Goal: Communication & Community: Answer question/provide support

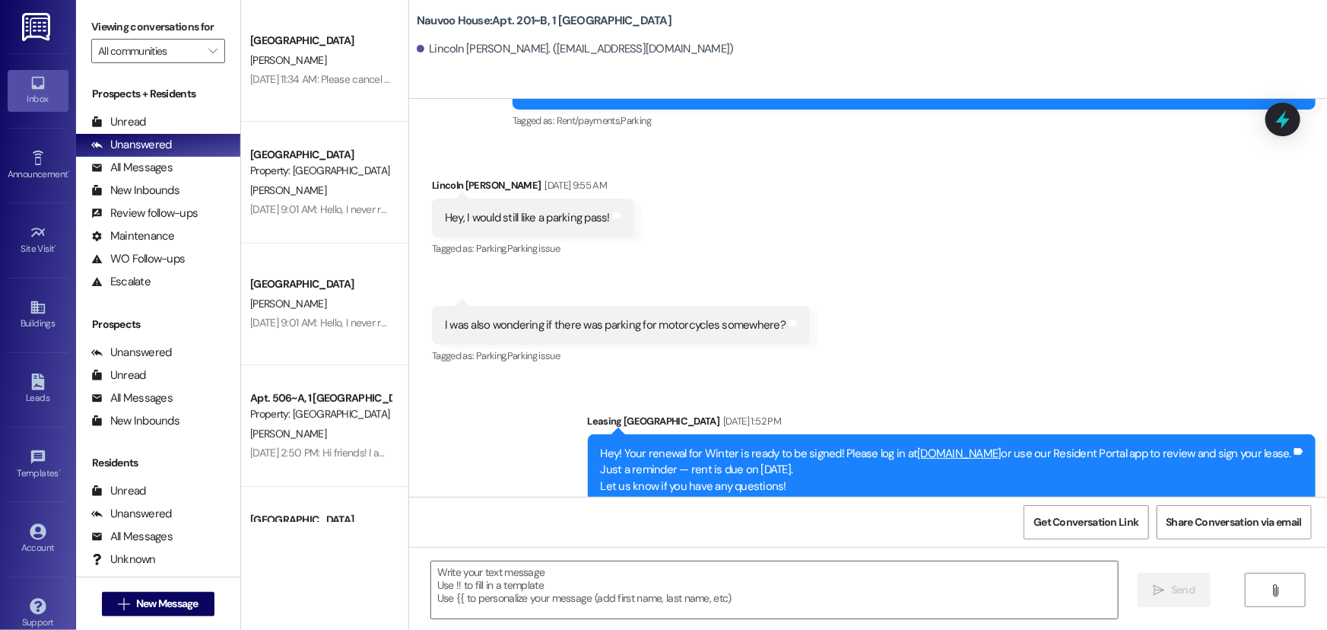
scroll to position [21710, 0]
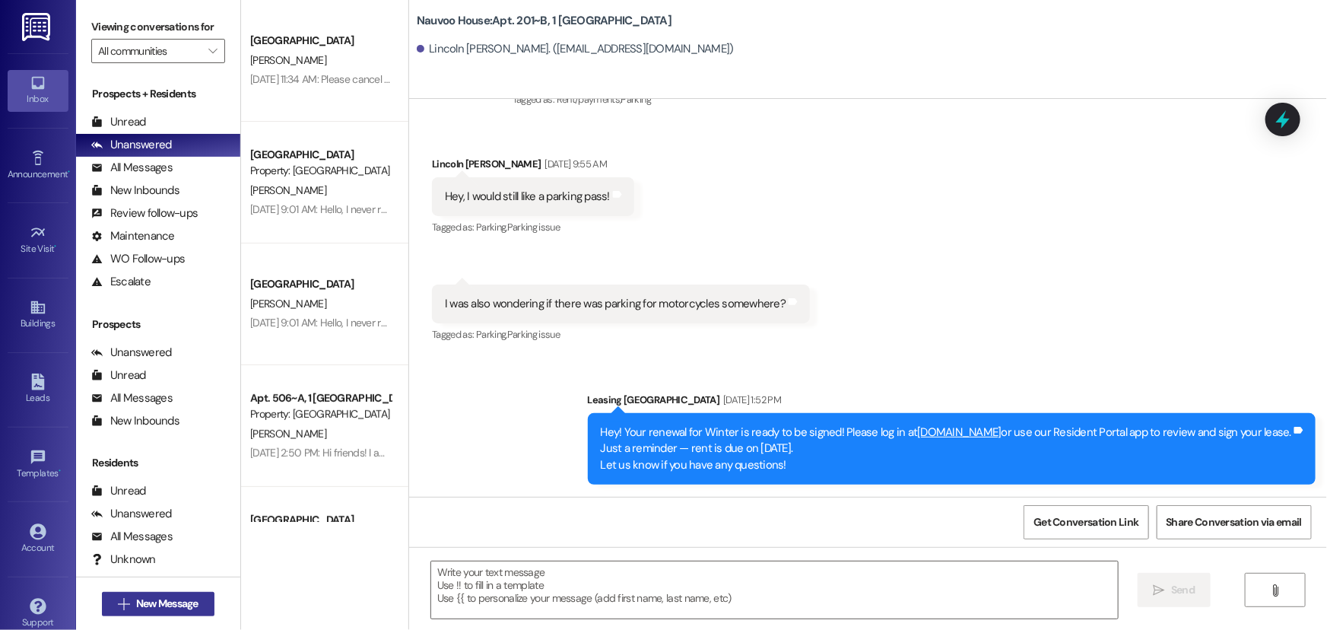
click at [189, 596] on span "New Message" at bounding box center [167, 603] width 62 height 16
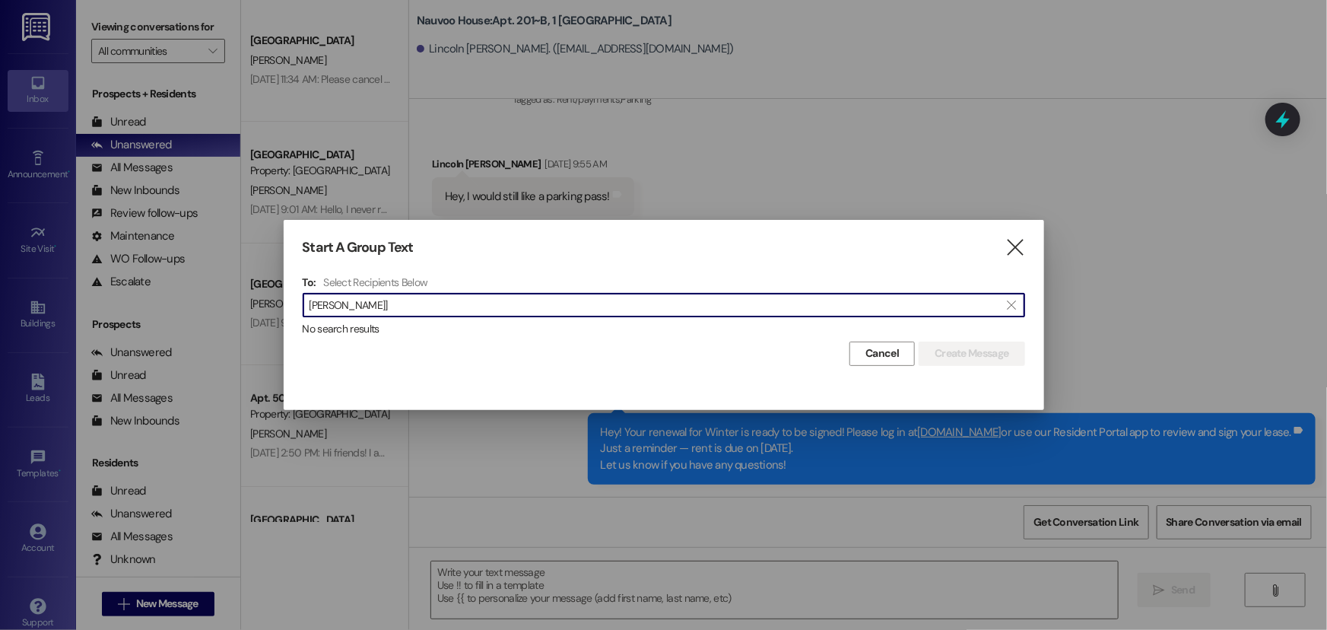
type input "[PERSON_NAME]"
drag, startPoint x: 372, startPoint y: 305, endPoint x: 294, endPoint y: 310, distance: 77.7
click at [295, 309] on div "Start A Group Text  To: Select Recipients Below  [PERSON_NAME]  No search re…" at bounding box center [664, 302] width 760 height 165
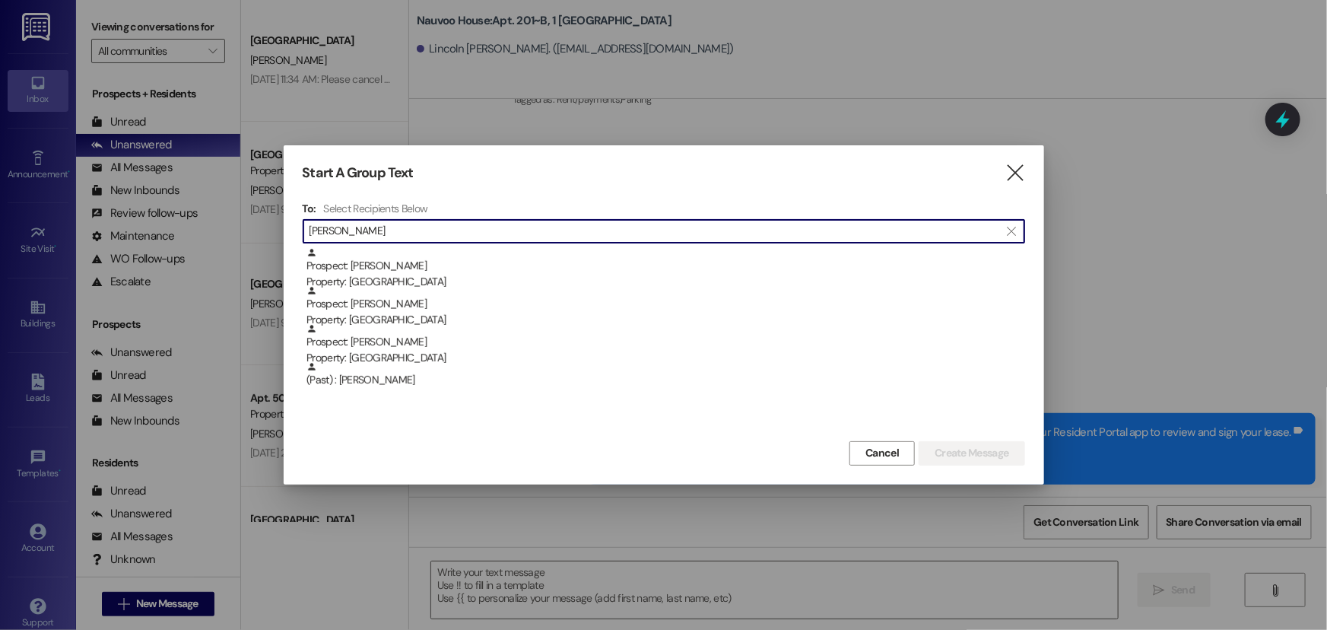
type input "[PERSON_NAME]"
drag, startPoint x: 460, startPoint y: 229, endPoint x: 293, endPoint y: 230, distance: 167.3
click at [293, 230] on div "Start A Group Text  To: Select Recipients Below  [PERSON_NAME]  Prospect: [P…" at bounding box center [664, 314] width 760 height 338
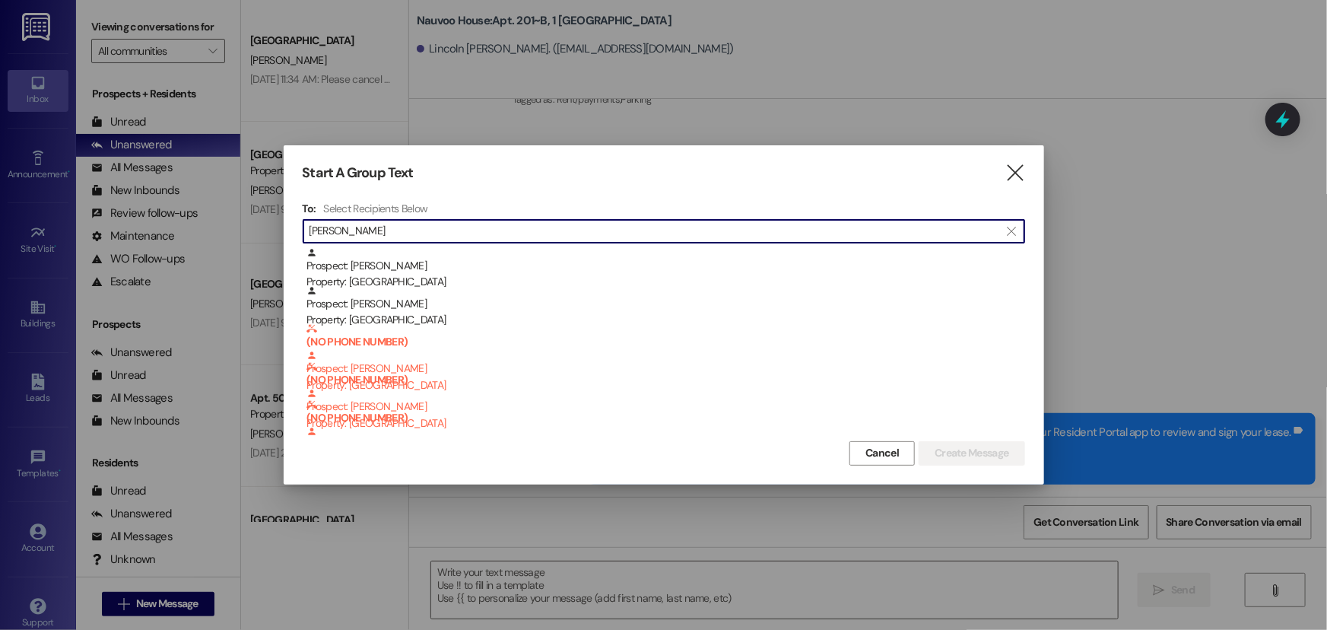
type input "[PERSON_NAME]"
click at [1011, 174] on icon "" at bounding box center [1014, 173] width 21 height 16
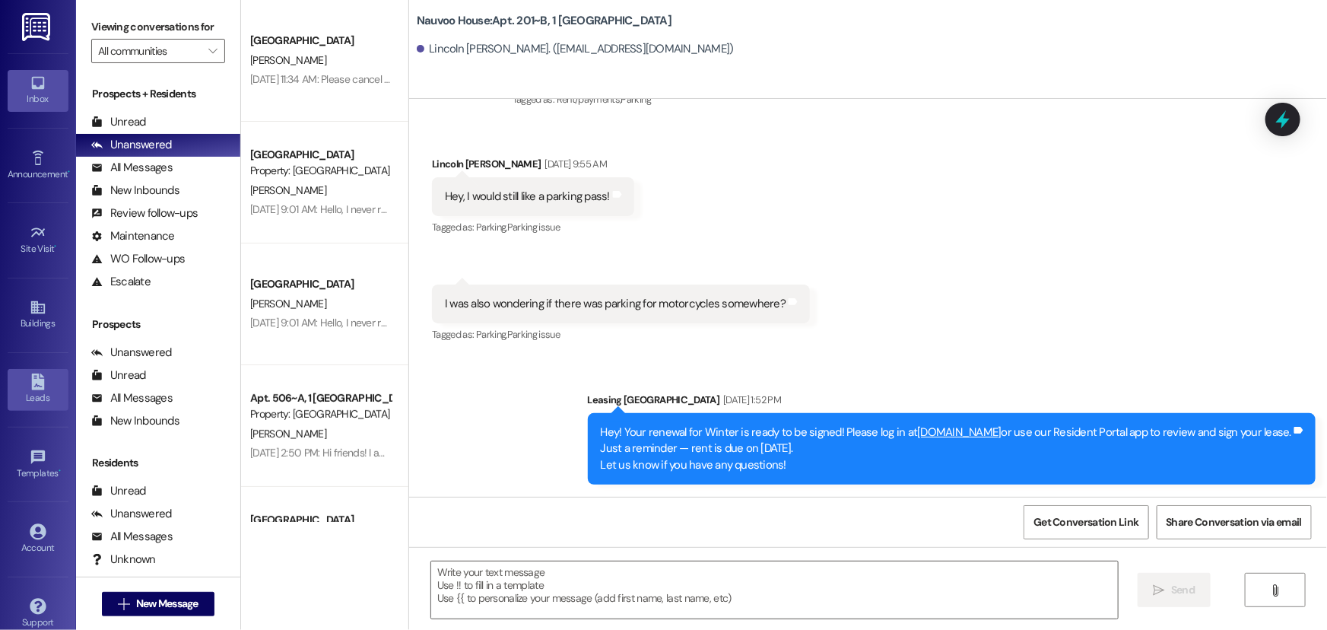
click at [45, 378] on link "Leads" at bounding box center [38, 389] width 61 height 41
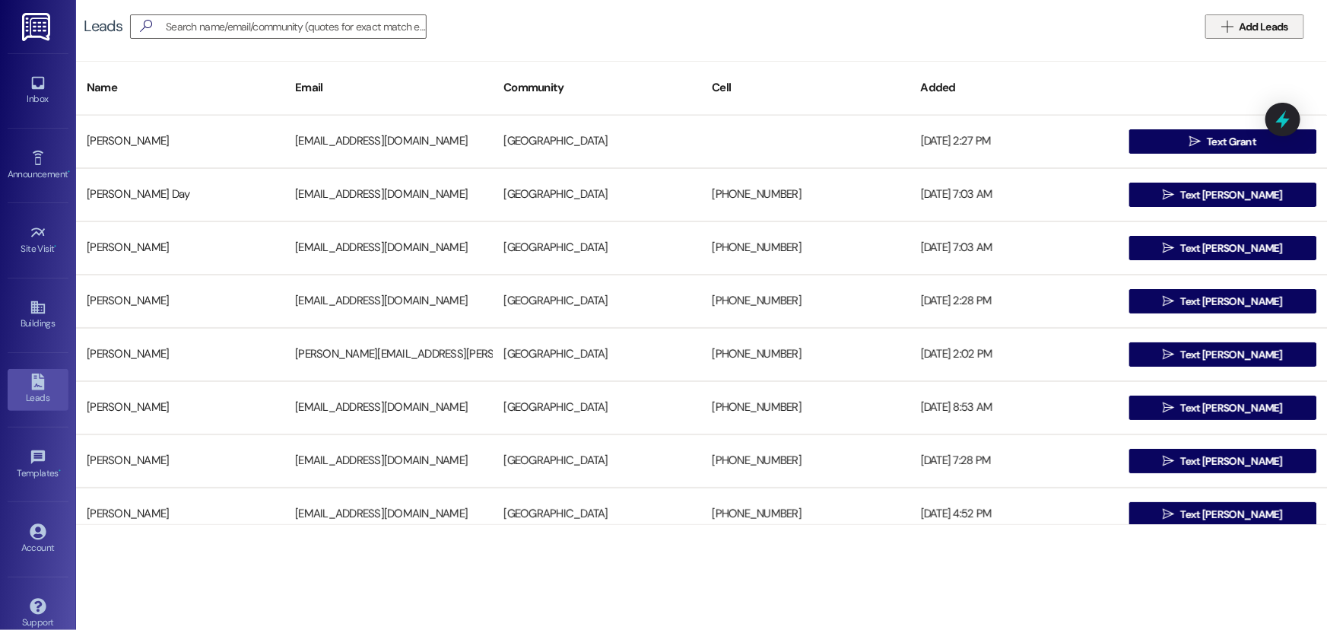
click at [1232, 37] on button " Add Leads" at bounding box center [1254, 26] width 99 height 24
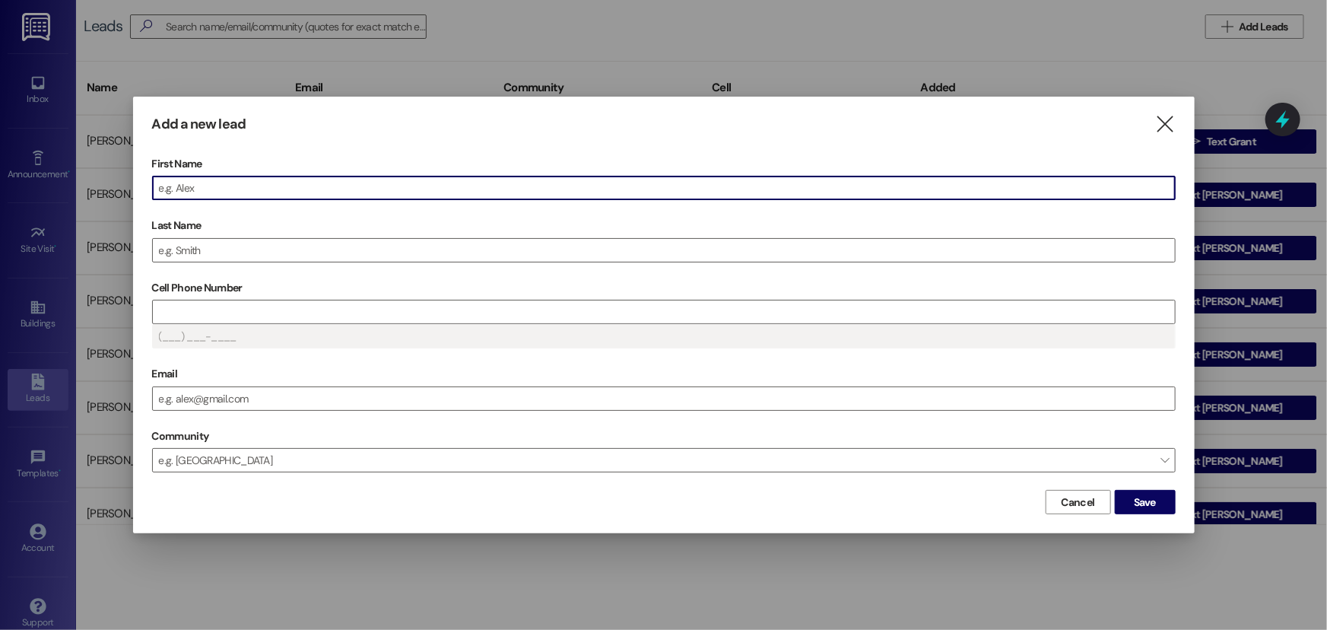
click at [332, 182] on input "First Name" at bounding box center [664, 187] width 1022 height 23
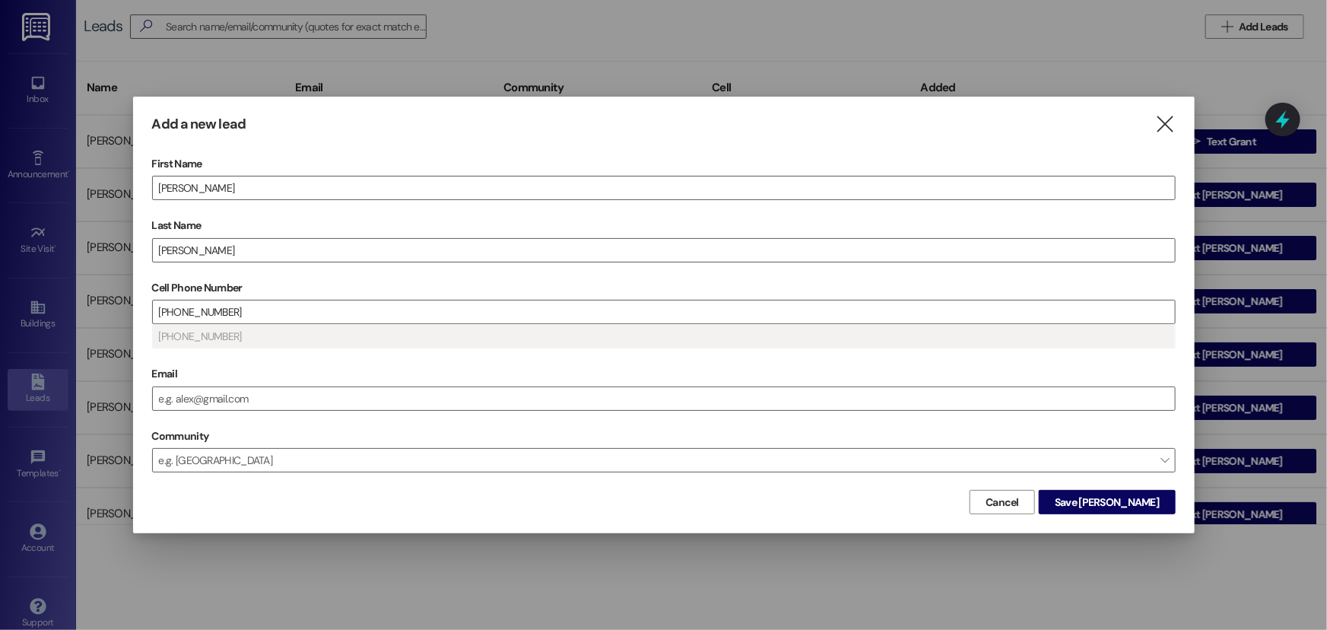
click at [302, 417] on div "First Name [PERSON_NAME] Last Name [PERSON_NAME] Cell Phone Number [PHONE_NUMBE…" at bounding box center [663, 319] width 1023 height 334
click at [305, 409] on input "Email" at bounding box center [664, 398] width 1022 height 23
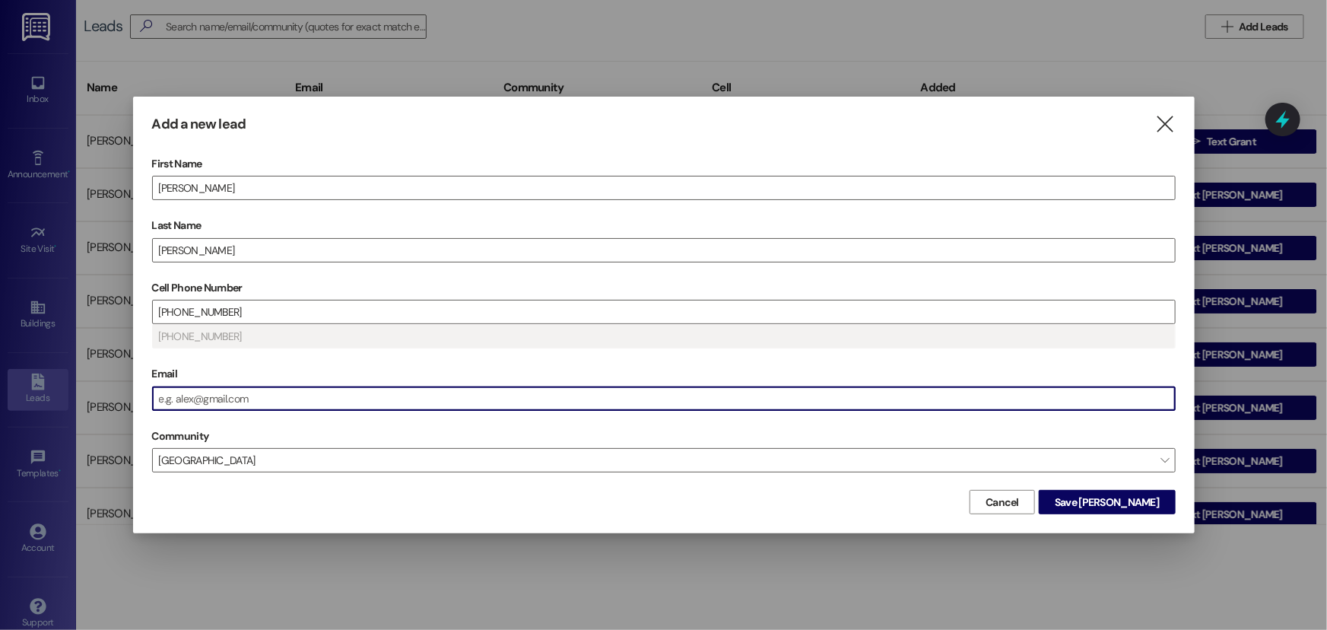
click at [309, 398] on input "Email" at bounding box center [664, 398] width 1022 height 23
click at [1141, 496] on span "Save [PERSON_NAME]" at bounding box center [1106, 502] width 104 height 16
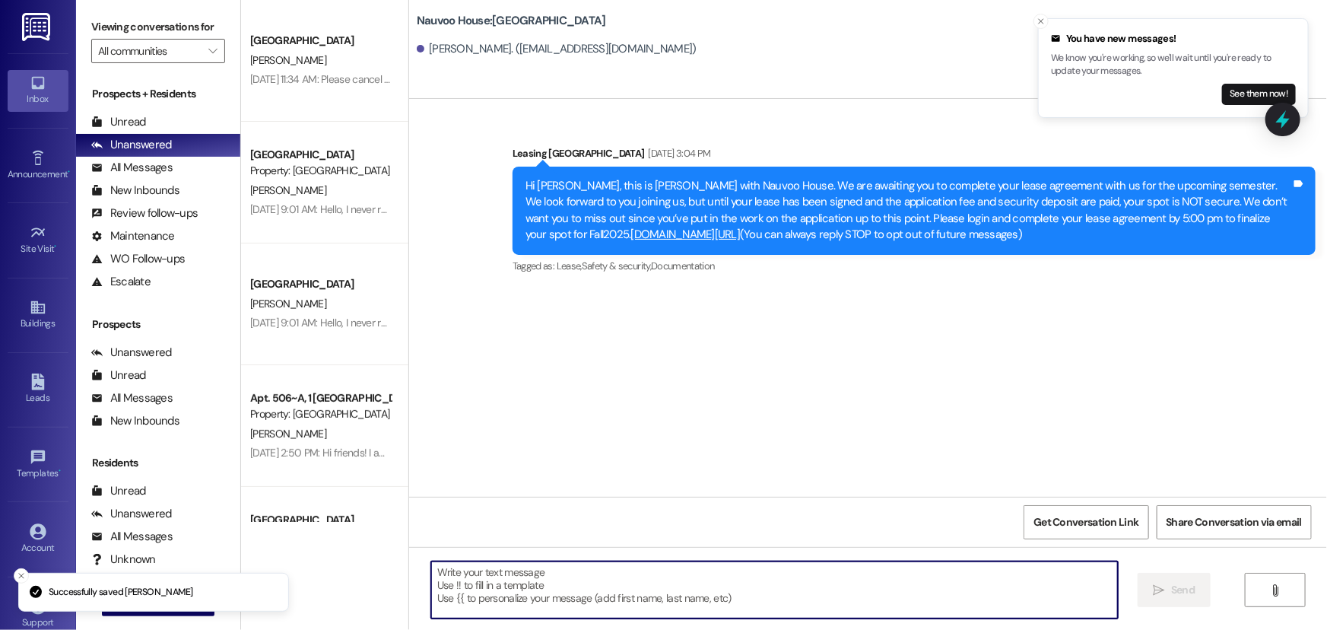
click at [593, 576] on textarea at bounding box center [774, 589] width 687 height 57
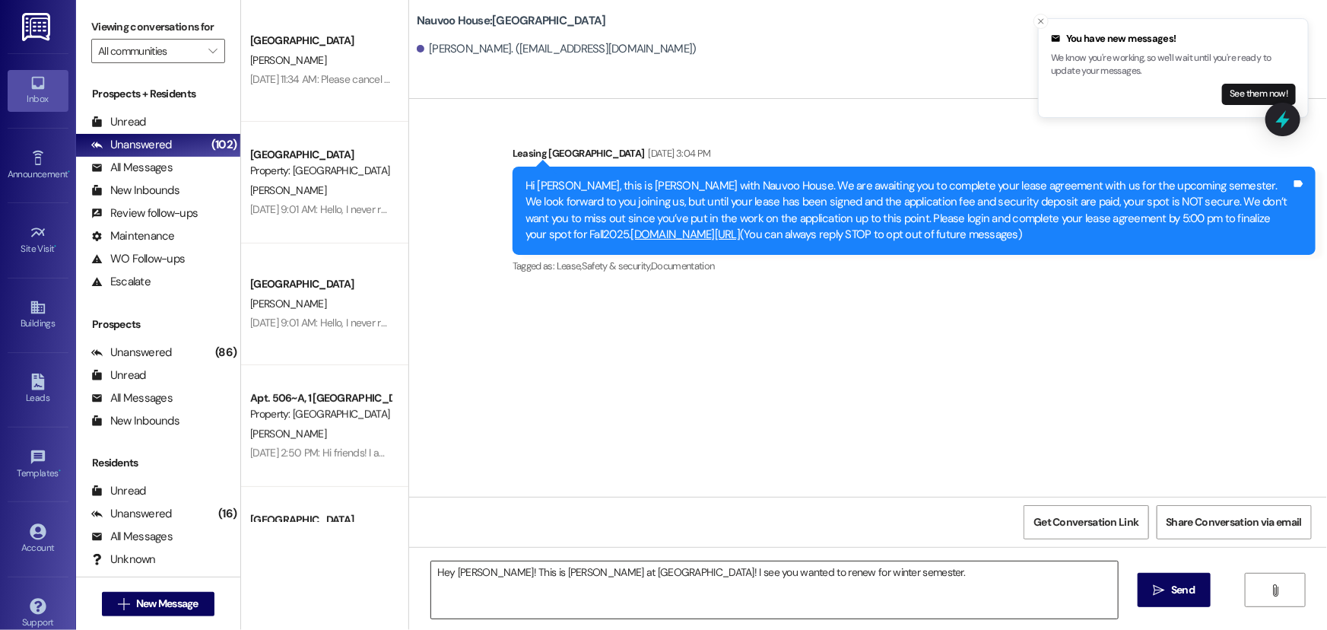
click at [862, 582] on textarea "Hey [PERSON_NAME]! This is [PERSON_NAME] at [GEOGRAPHIC_DATA]! I see you wanted…" at bounding box center [774, 589] width 687 height 57
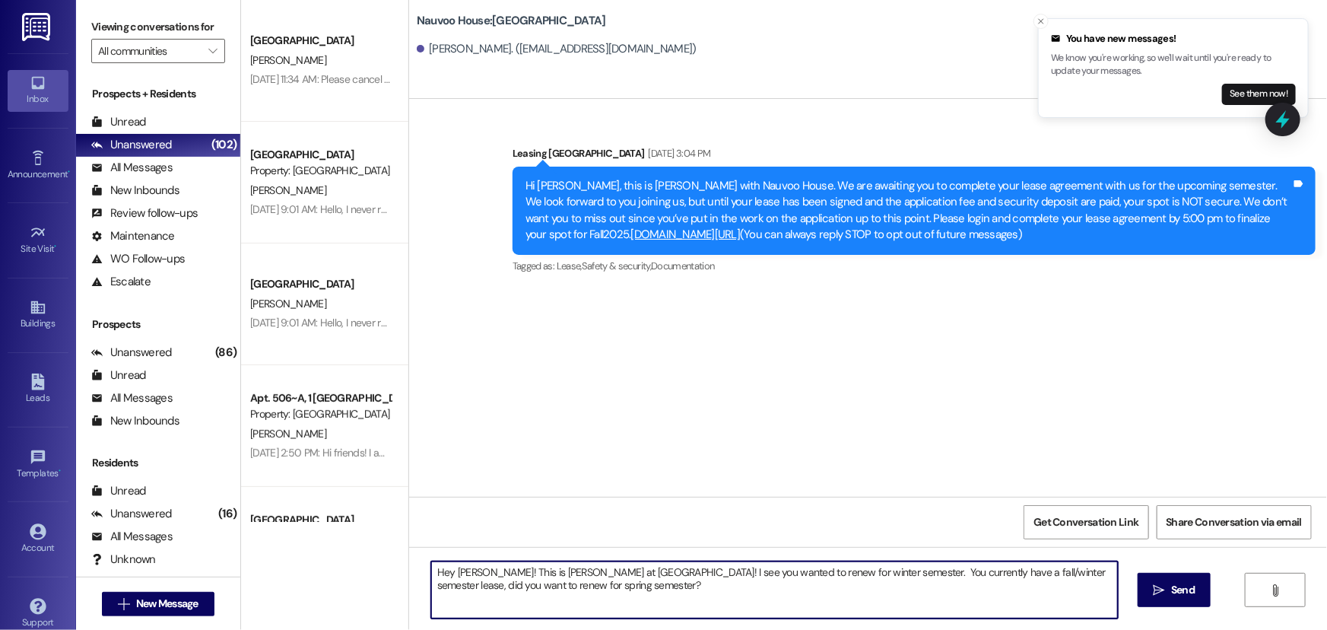
drag, startPoint x: 555, startPoint y: 601, endPoint x: 387, endPoint y: 570, distance: 170.8
click at [387, 570] on div "[GEOGRAPHIC_DATA] Prospect [PERSON_NAME] [DATE] 11:34 AM: Please cancel my appl…" at bounding box center [784, 315] width 1086 height 630
type textarea "Hey [PERSON_NAME]! This is [PERSON_NAME] at [GEOGRAPHIC_DATA]! I see you wanted…"
click at [1178, 600] on button " Send" at bounding box center [1174, 589] width 74 height 34
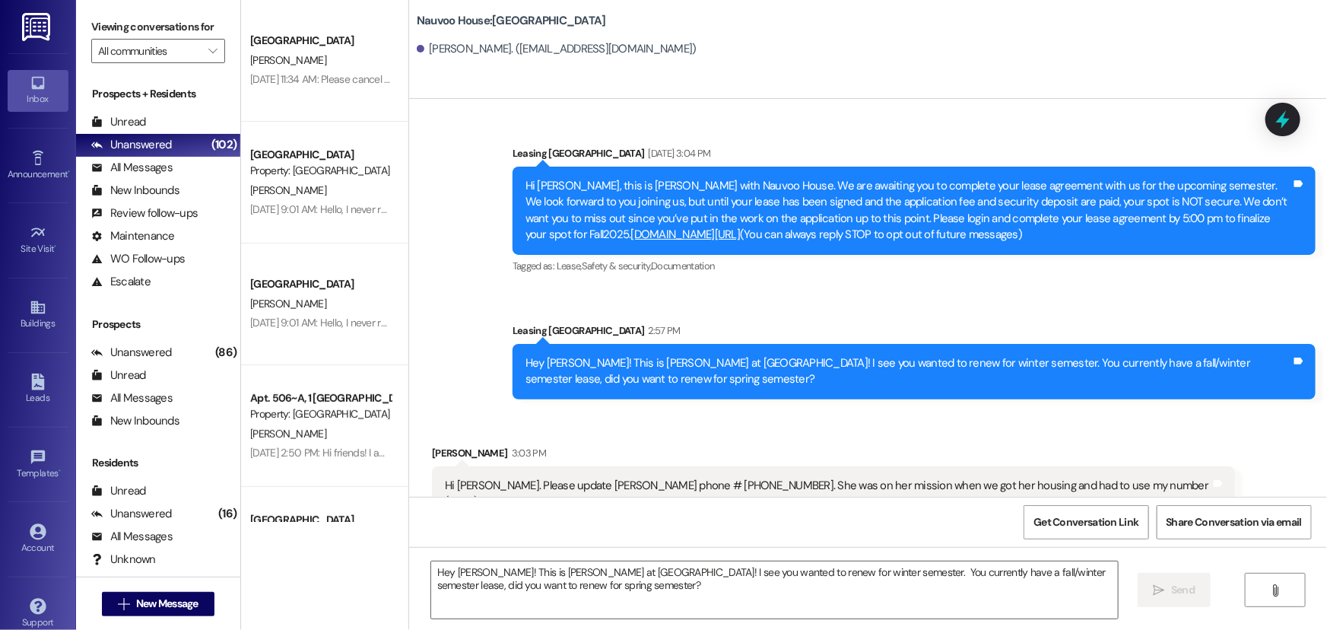
scroll to position [19, 0]
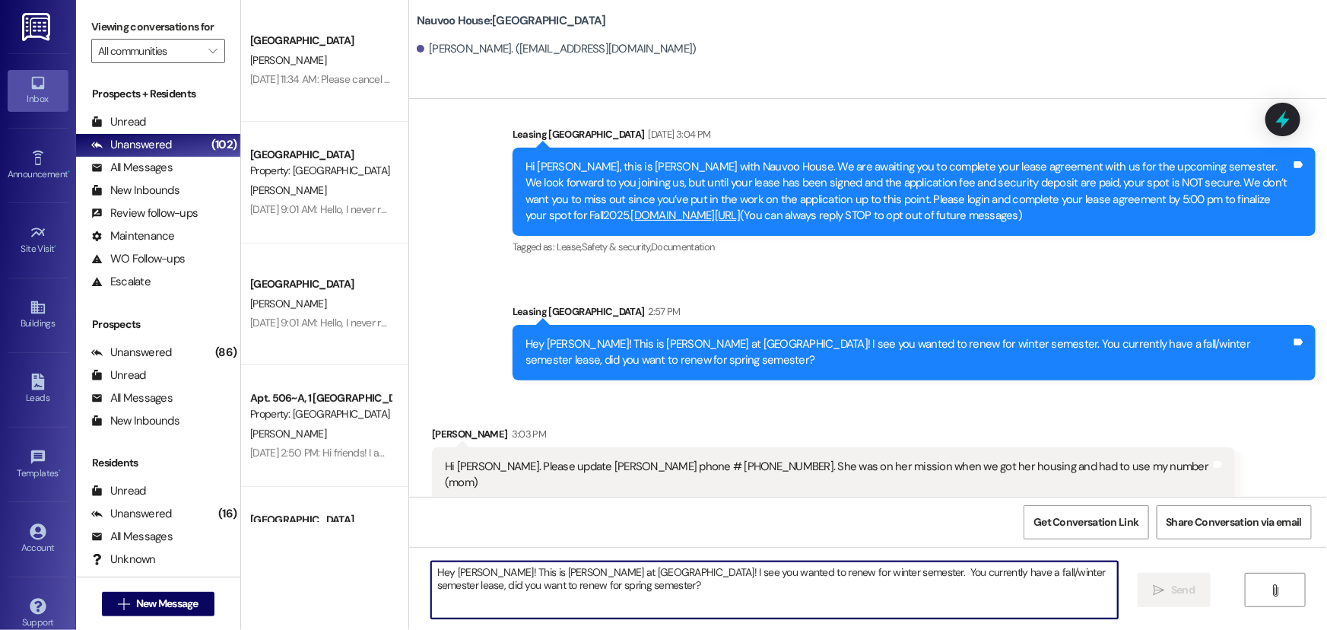
click at [578, 580] on textarea "Hey [PERSON_NAME]! This is [PERSON_NAME] at [GEOGRAPHIC_DATA]! I see you wanted…" at bounding box center [774, 589] width 687 height 57
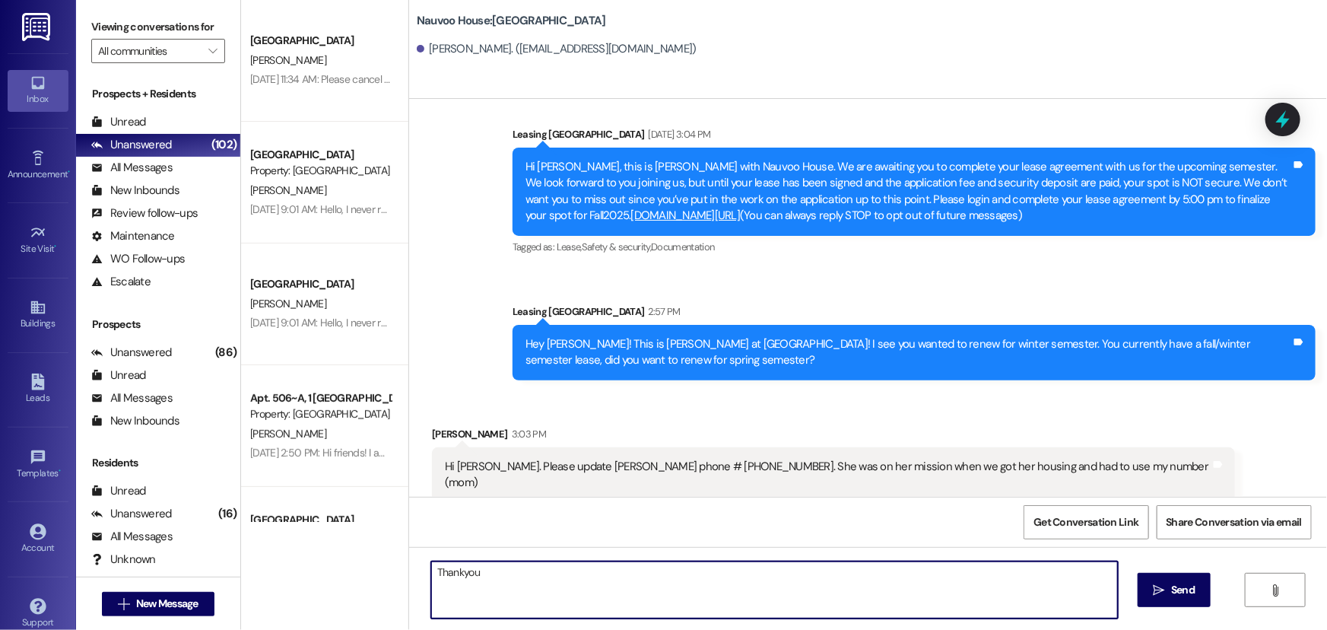
type textarea "Thankyou!"
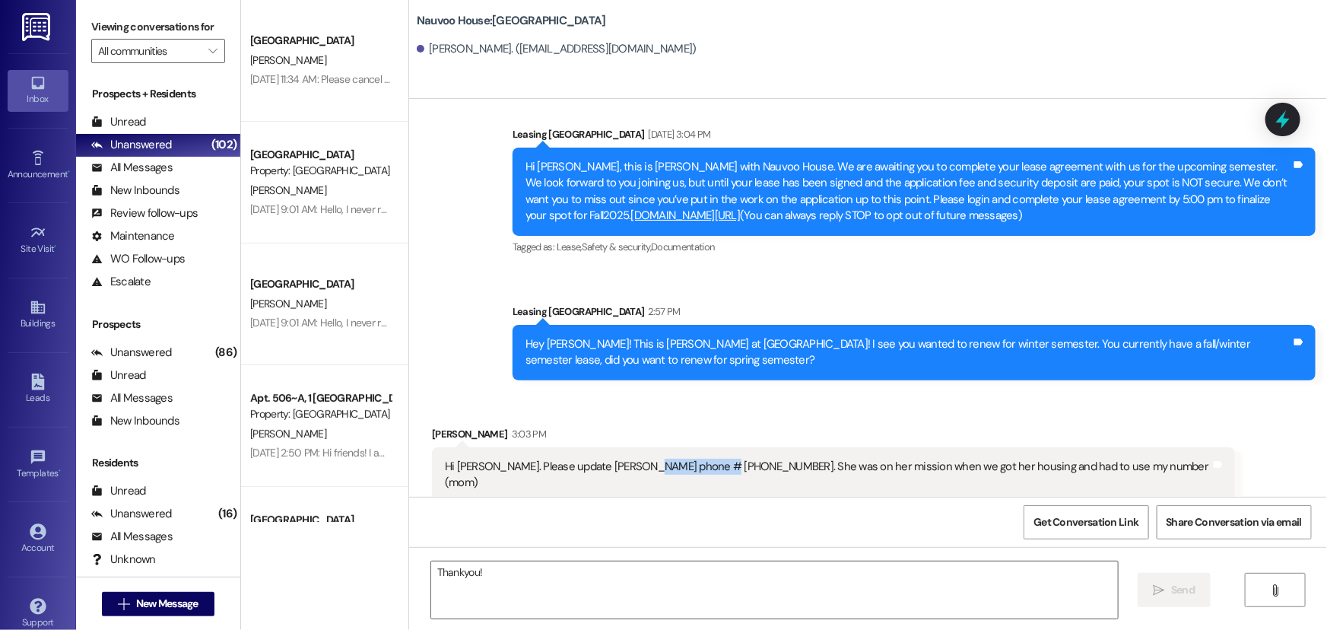
drag, startPoint x: 702, startPoint y: 469, endPoint x: 630, endPoint y: 465, distance: 72.4
click at [630, 465] on div "Hi [PERSON_NAME]. Please update [PERSON_NAME] phone # [PHONE_NUMBER]. She was o…" at bounding box center [828, 474] width 766 height 33
copy div "[PHONE_NUMBER]."
click at [30, 452] on icon at bounding box center [37, 456] width 14 height 14
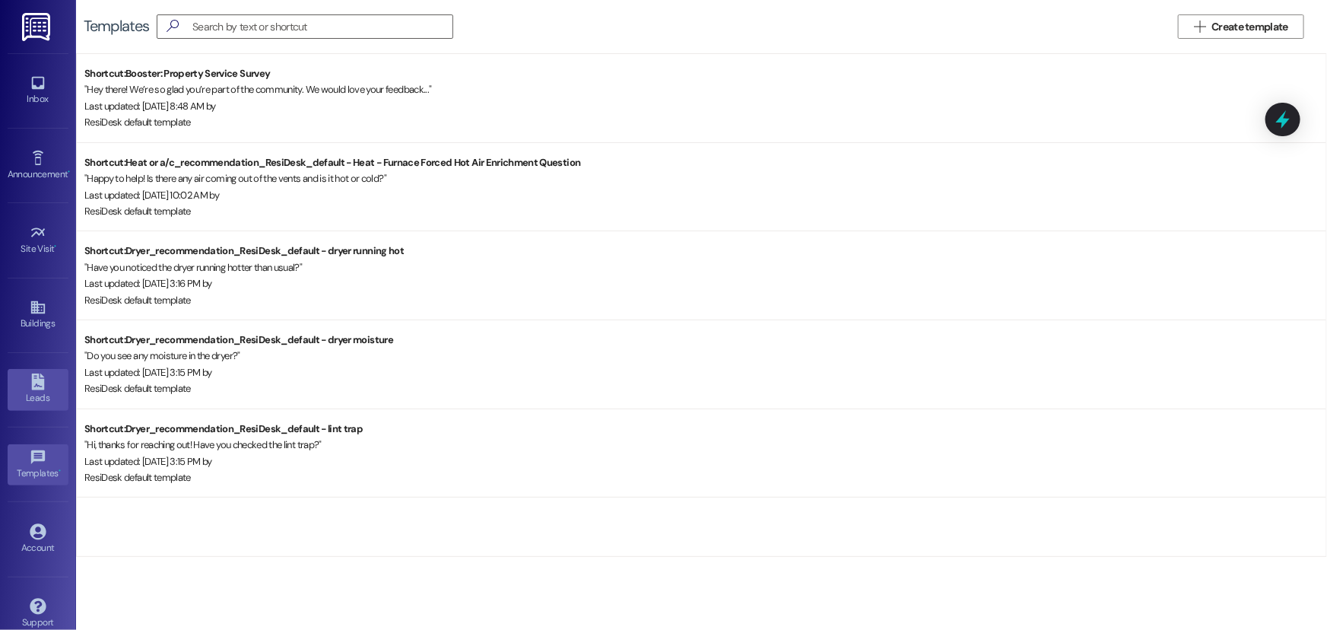
click at [34, 390] on div "Leads" at bounding box center [38, 397] width 76 height 15
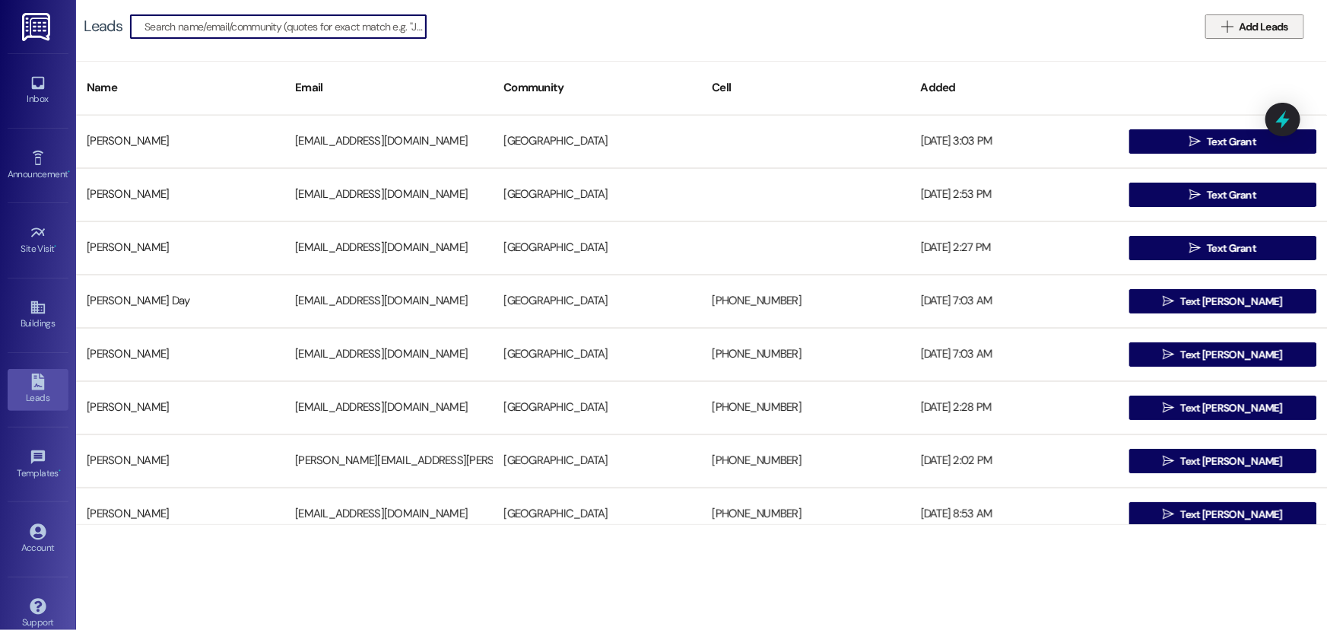
click at [1236, 30] on span "Add Leads" at bounding box center [1262, 27] width 55 height 16
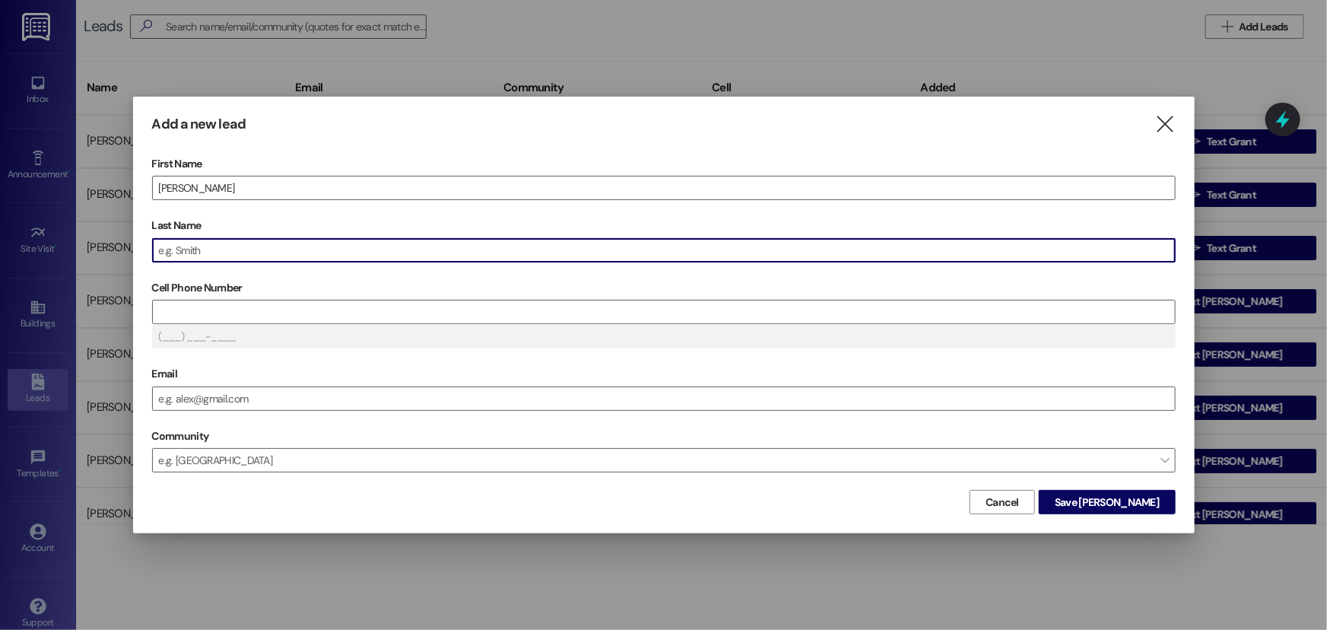
click at [301, 243] on input "Last Name" at bounding box center [664, 250] width 1022 height 23
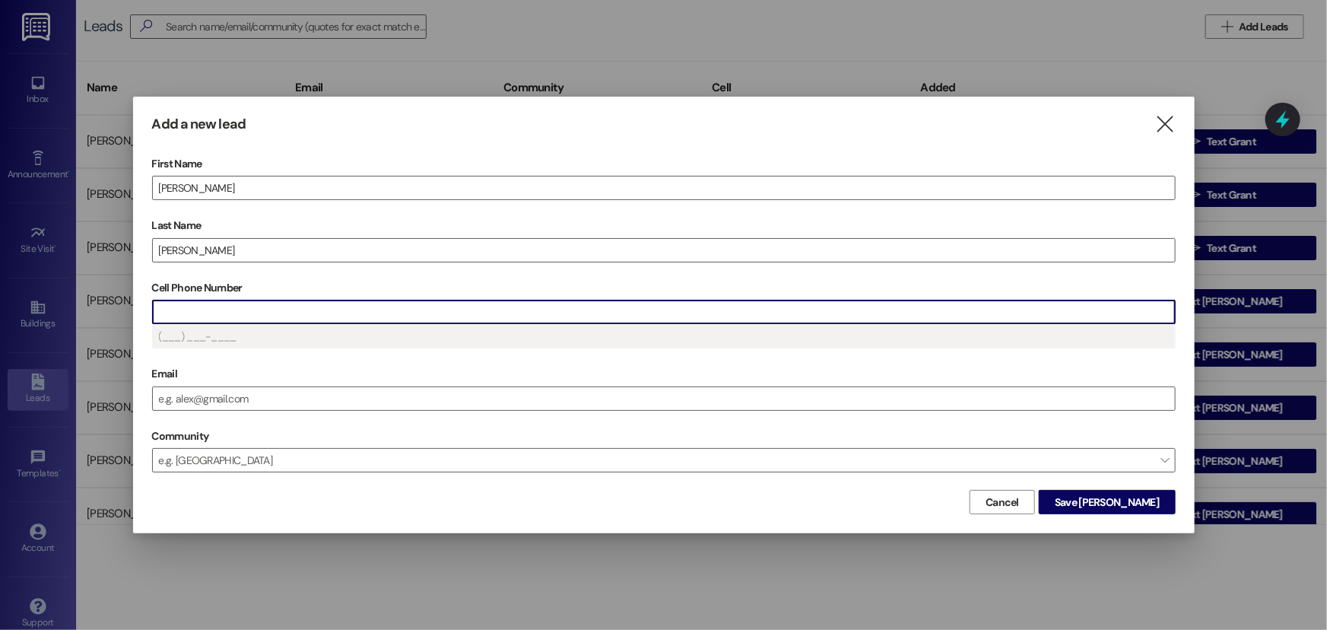
click at [396, 317] on input "Cell Phone Number" at bounding box center [664, 311] width 1022 height 23
click at [195, 404] on input "Email" at bounding box center [664, 398] width 1022 height 23
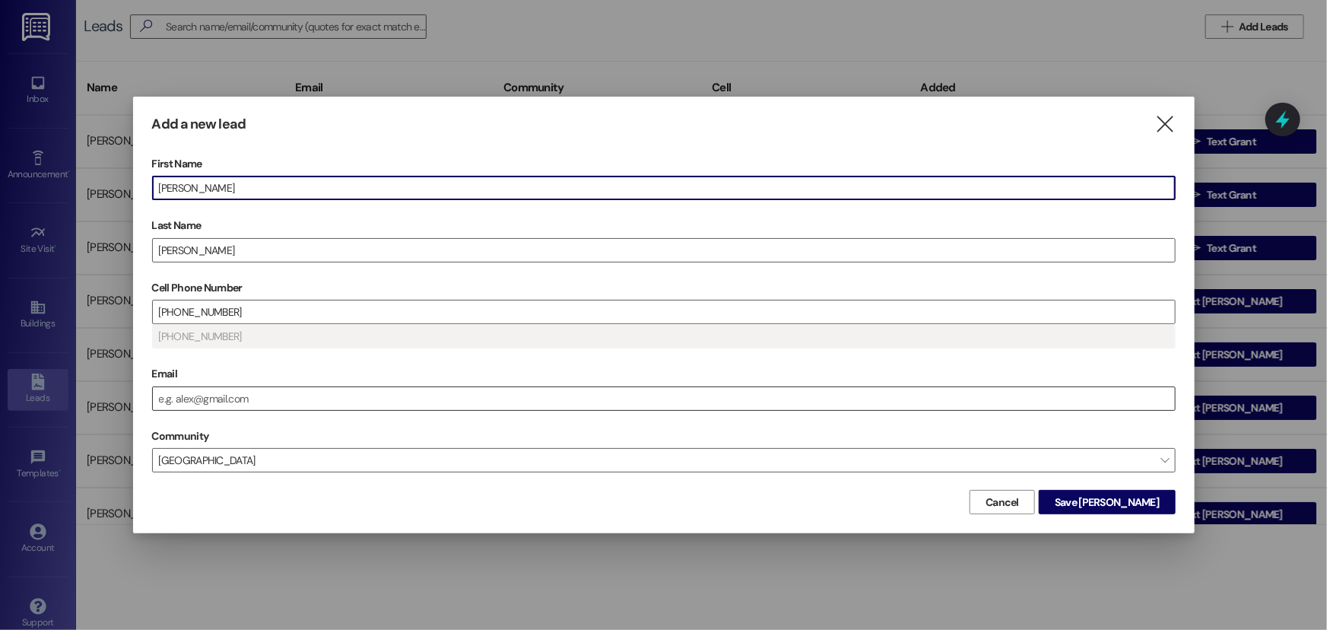
click at [251, 395] on input "Email" at bounding box center [664, 398] width 1022 height 23
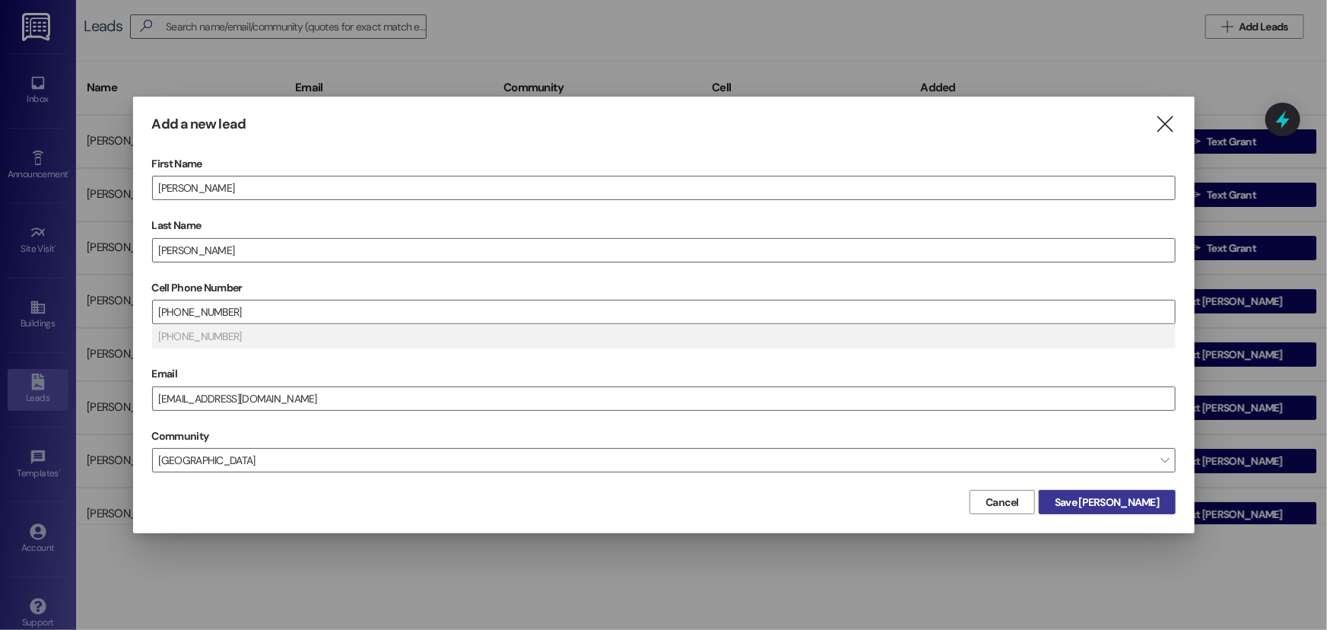
click at [1110, 498] on span "Save [PERSON_NAME]" at bounding box center [1106, 502] width 104 height 16
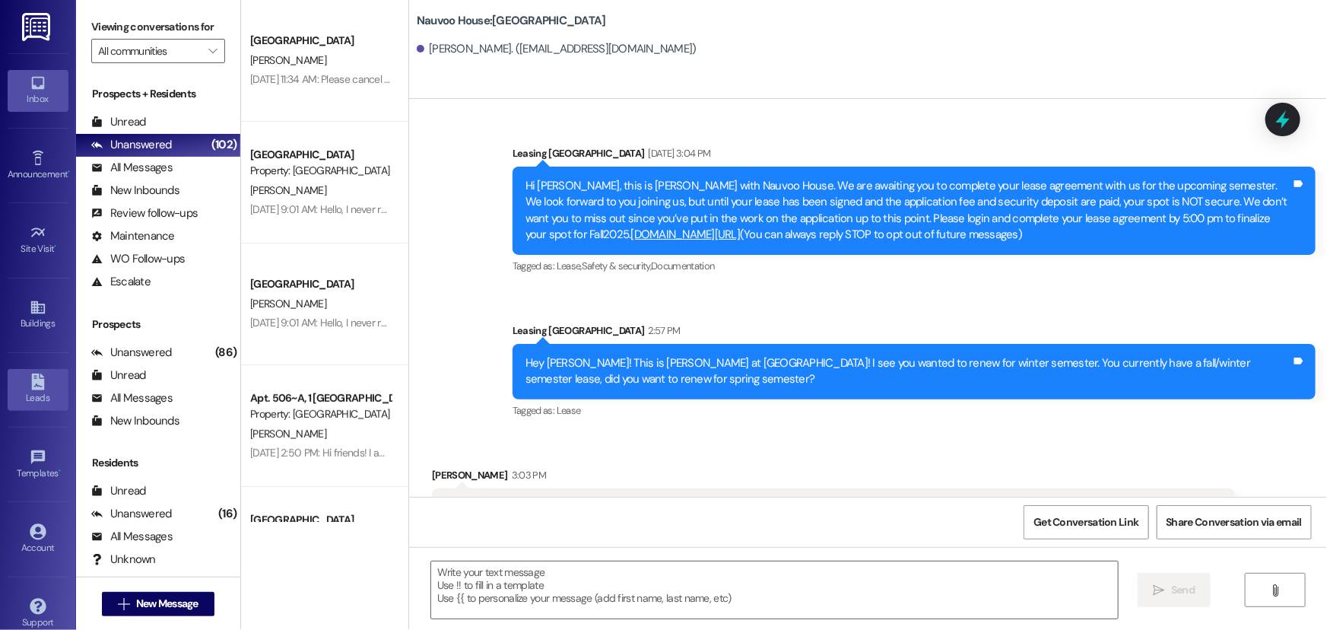
click at [26, 372] on link "Leads" at bounding box center [38, 389] width 61 height 41
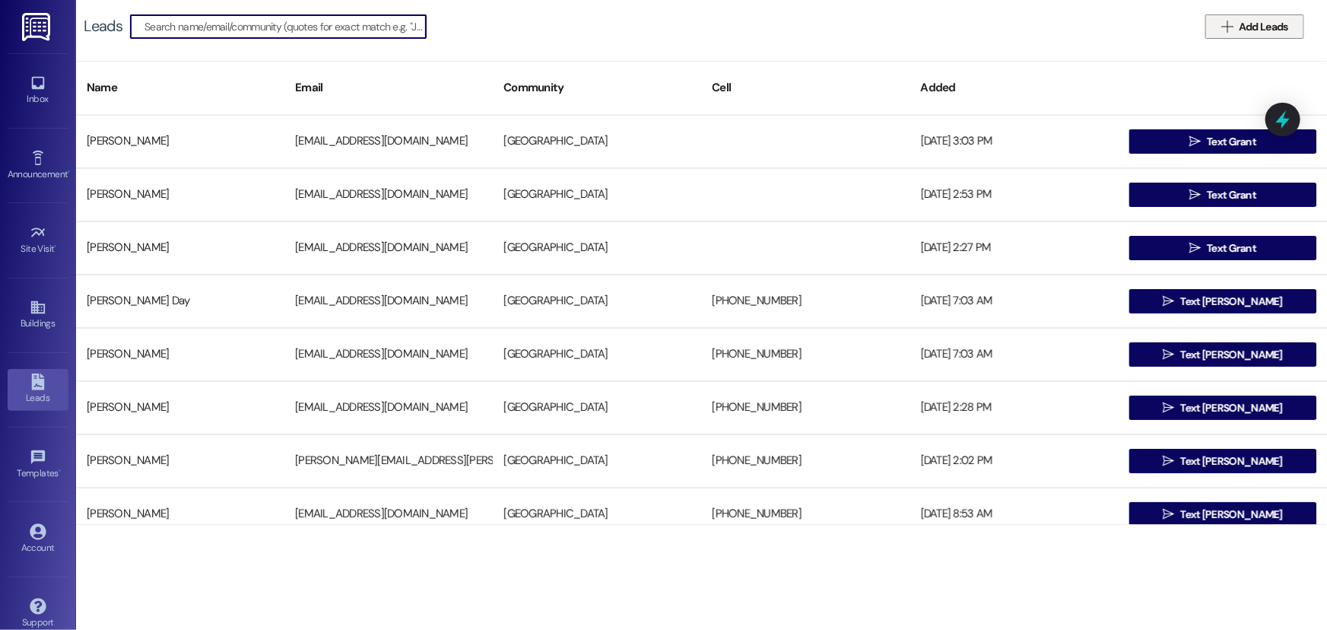
click at [1283, 24] on span "Add Leads" at bounding box center [1262, 27] width 49 height 16
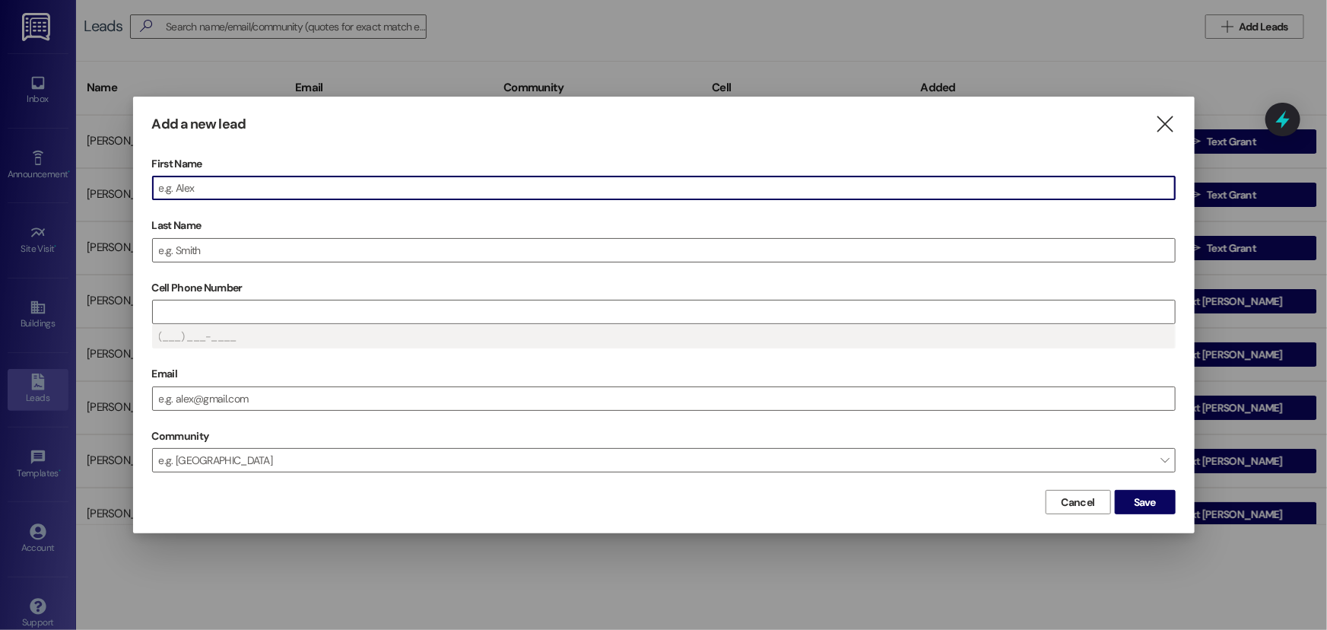
drag, startPoint x: 335, startPoint y: 189, endPoint x: 341, endPoint y: 201, distance: 13.6
click at [336, 193] on input "First Name" at bounding box center [664, 187] width 1022 height 23
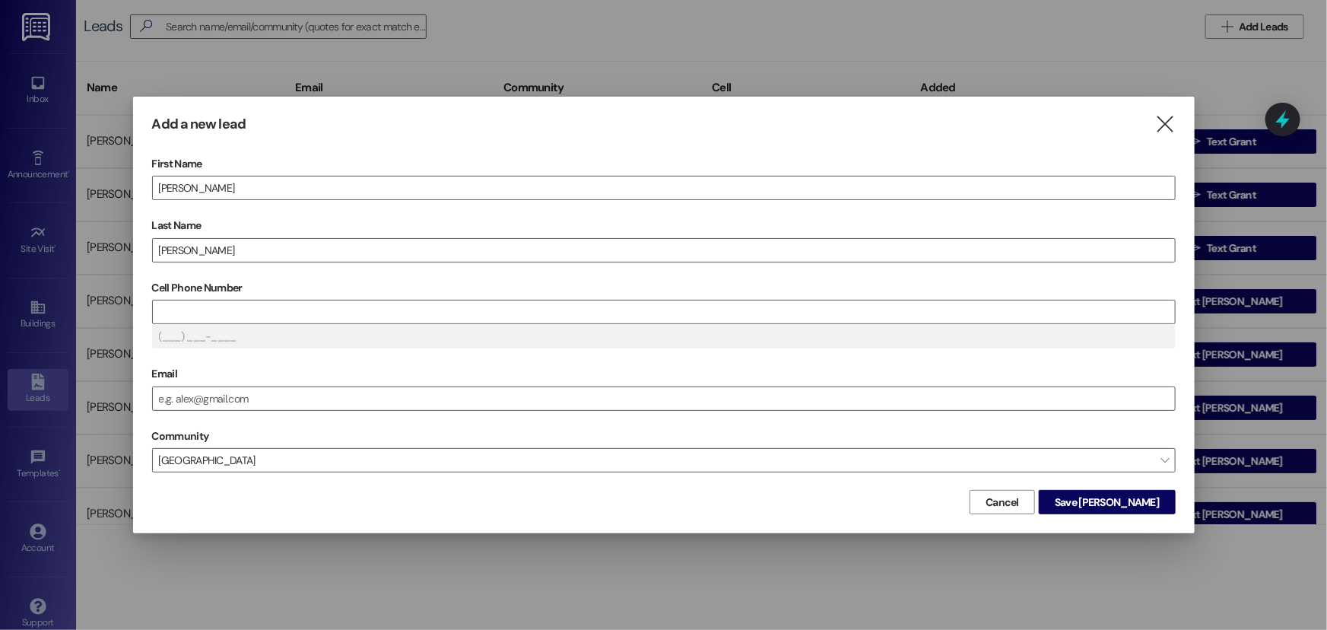
click at [438, 324] on div "(___) ___-____" at bounding box center [663, 336] width 1023 height 24
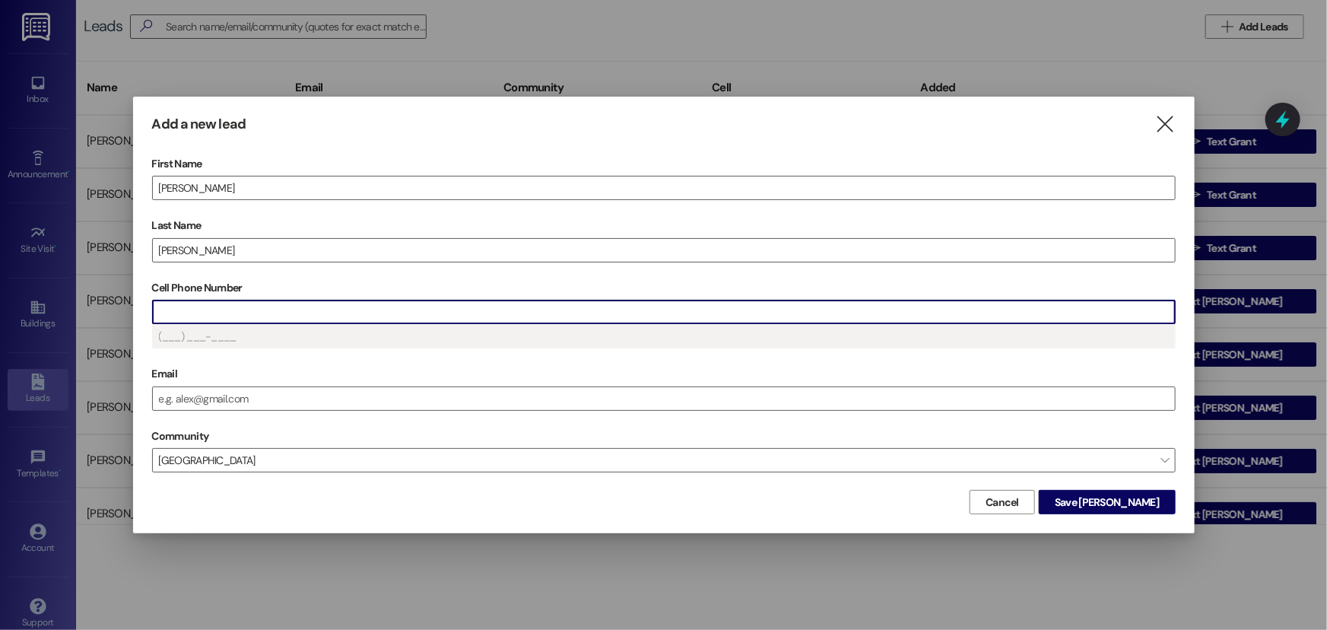
click at [420, 303] on input "Cell Phone Number" at bounding box center [664, 311] width 1022 height 23
click at [264, 303] on input "Cell Phone Number" at bounding box center [664, 311] width 1022 height 23
click at [249, 398] on input "Email" at bounding box center [664, 398] width 1022 height 23
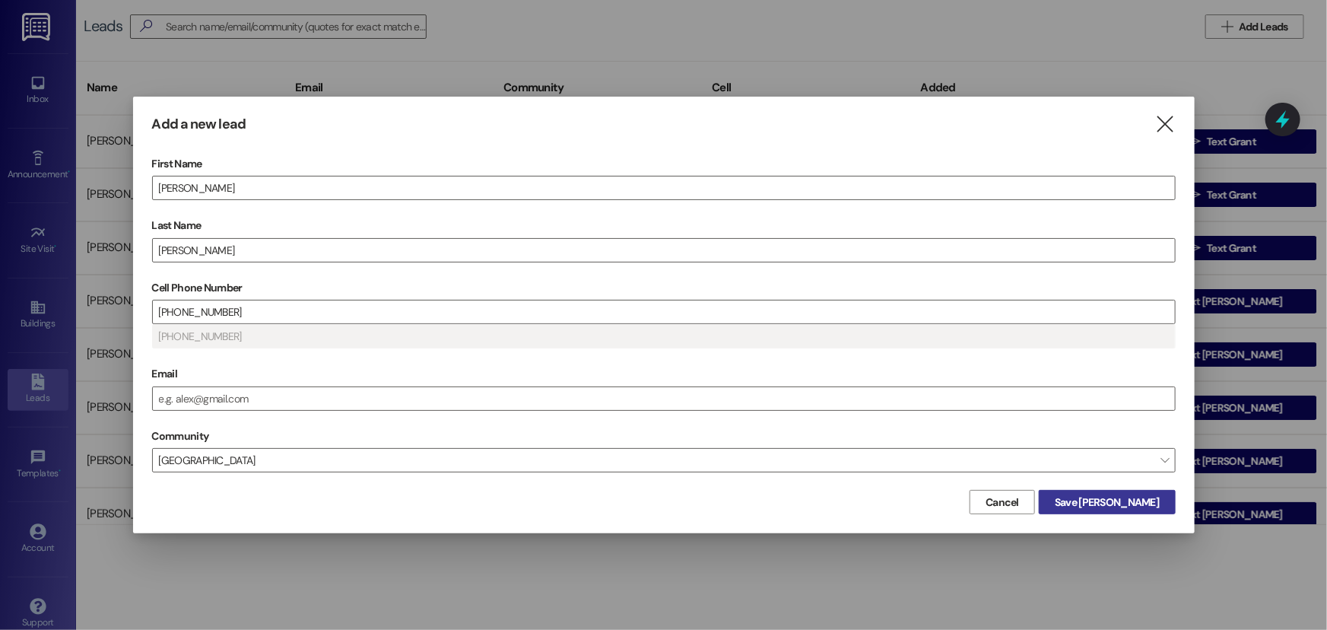
click at [1106, 503] on span "Save [PERSON_NAME]" at bounding box center [1106, 502] width 104 height 16
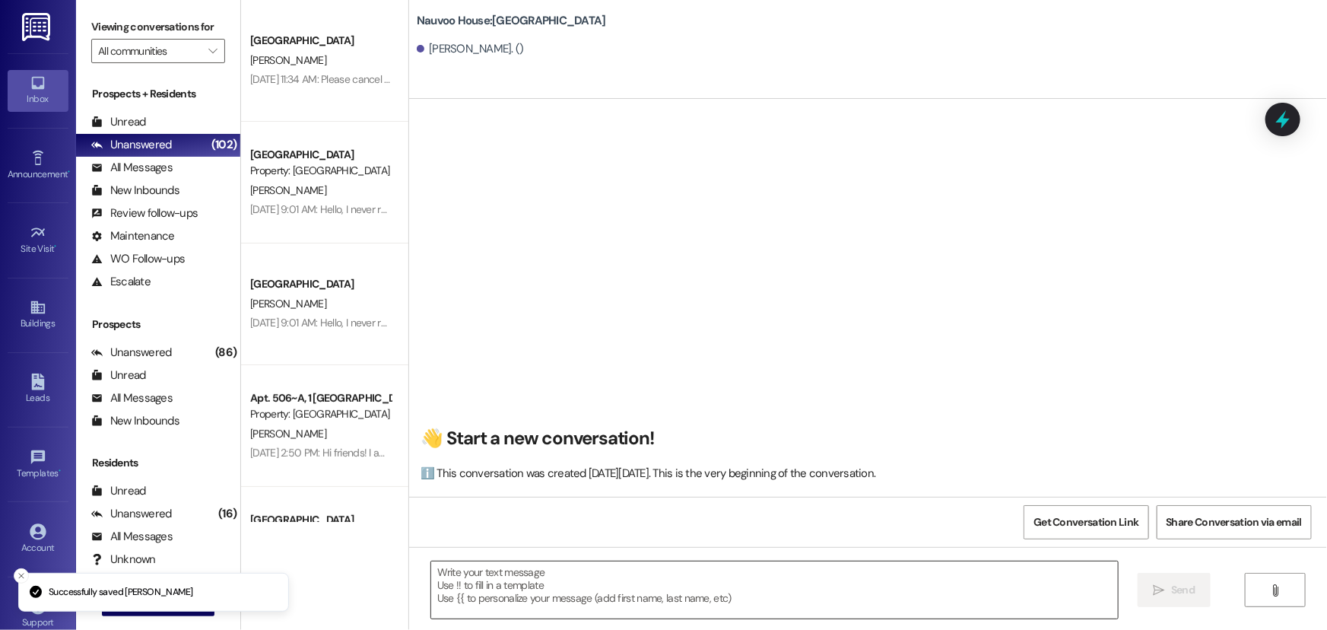
click at [607, 581] on textarea at bounding box center [774, 589] width 687 height 57
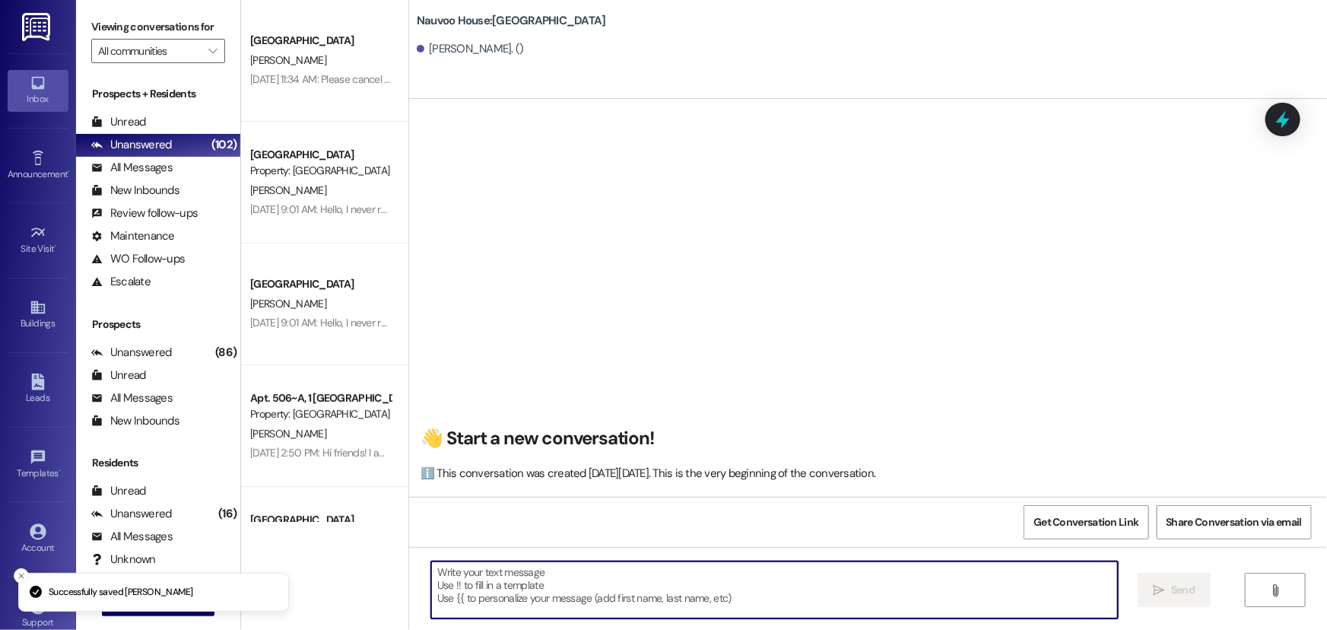
type textarea "E"
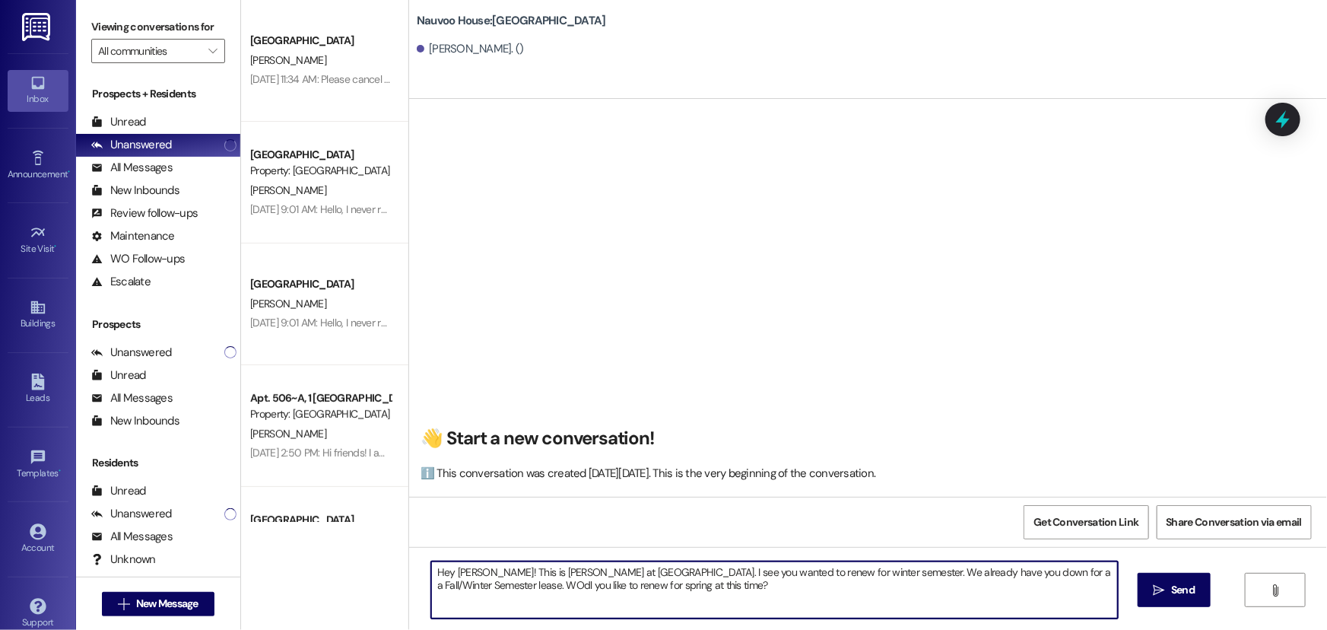
drag, startPoint x: 432, startPoint y: 578, endPoint x: 435, endPoint y: 587, distance: 9.6
drag, startPoint x: 435, startPoint y: 587, endPoint x: 509, endPoint y: 625, distance: 83.6
click at [509, 625] on div "Hey [PERSON_NAME]! This is [PERSON_NAME] at [GEOGRAPHIC_DATA]. I see you wanted…" at bounding box center [868, 604] width 918 height 114
click at [445, 591] on textarea "Hey [PERSON_NAME]! This is [PERSON_NAME] at [GEOGRAPHIC_DATA]. I see you wanted…" at bounding box center [774, 589] width 687 height 57
click at [649, 593] on textarea "Hey [PERSON_NAME]! This is [PERSON_NAME] at [GEOGRAPHIC_DATA]. I see you wanted…" at bounding box center [774, 589] width 687 height 57
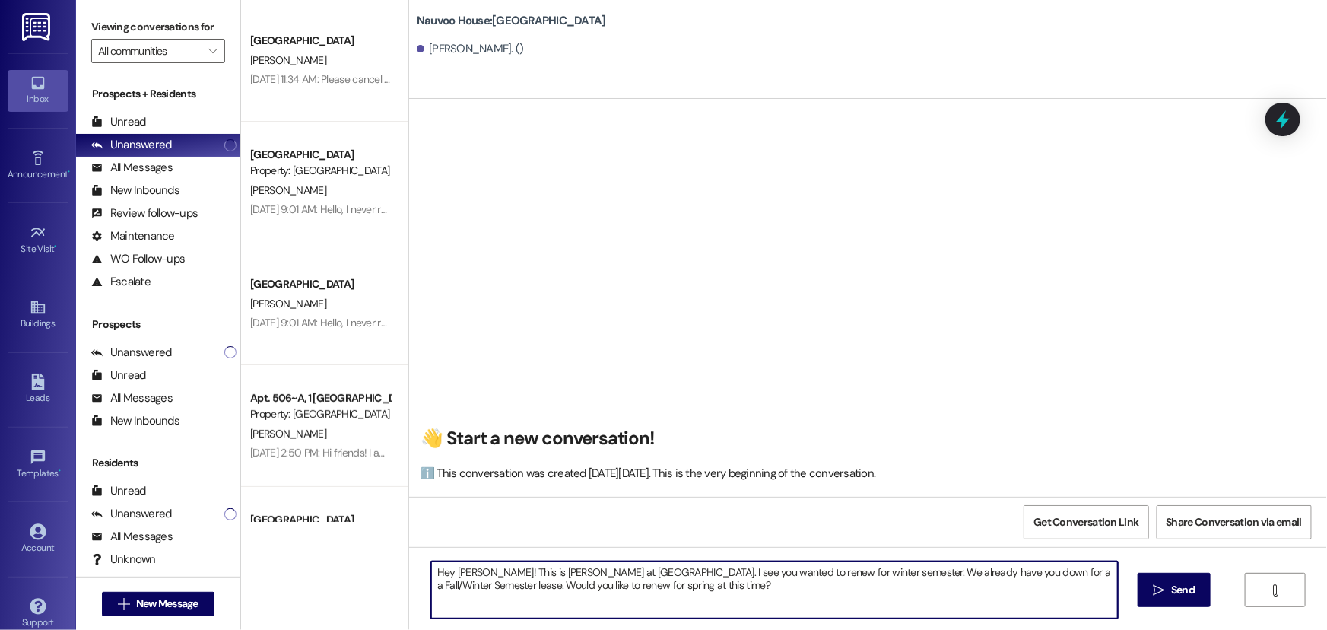
drag, startPoint x: 660, startPoint y: 595, endPoint x: 371, endPoint y: 572, distance: 289.7
click at [371, 572] on div "[GEOGRAPHIC_DATA] Prospect [PERSON_NAME] [DATE] 11:34 AM: Please cancel my appl…" at bounding box center [784, 315] width 1086 height 630
type textarea "Hey [PERSON_NAME]! This is [PERSON_NAME] at [GEOGRAPHIC_DATA]. I see you wanted…"
click at [1171, 582] on span "Send" at bounding box center [1183, 590] width 24 height 16
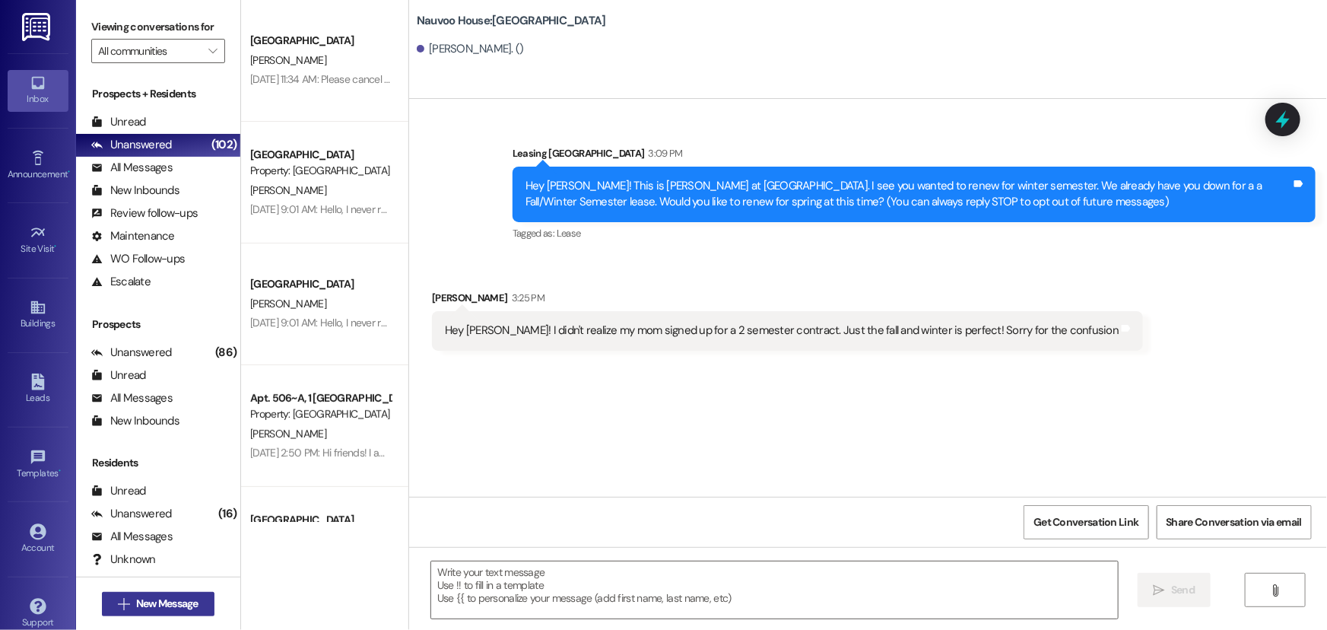
click at [176, 610] on span "New Message" at bounding box center [167, 603] width 62 height 16
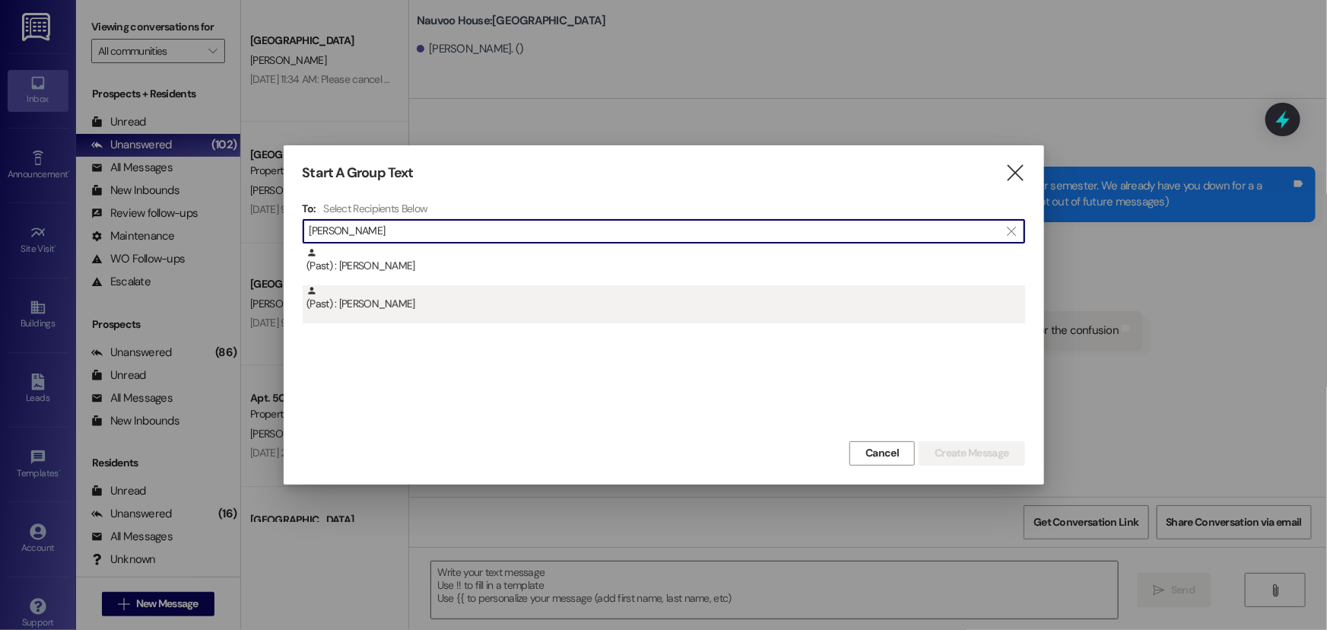
type input "[PERSON_NAME]"
click at [507, 290] on div "(Past) : [PERSON_NAME]" at bounding box center [665, 298] width 718 height 27
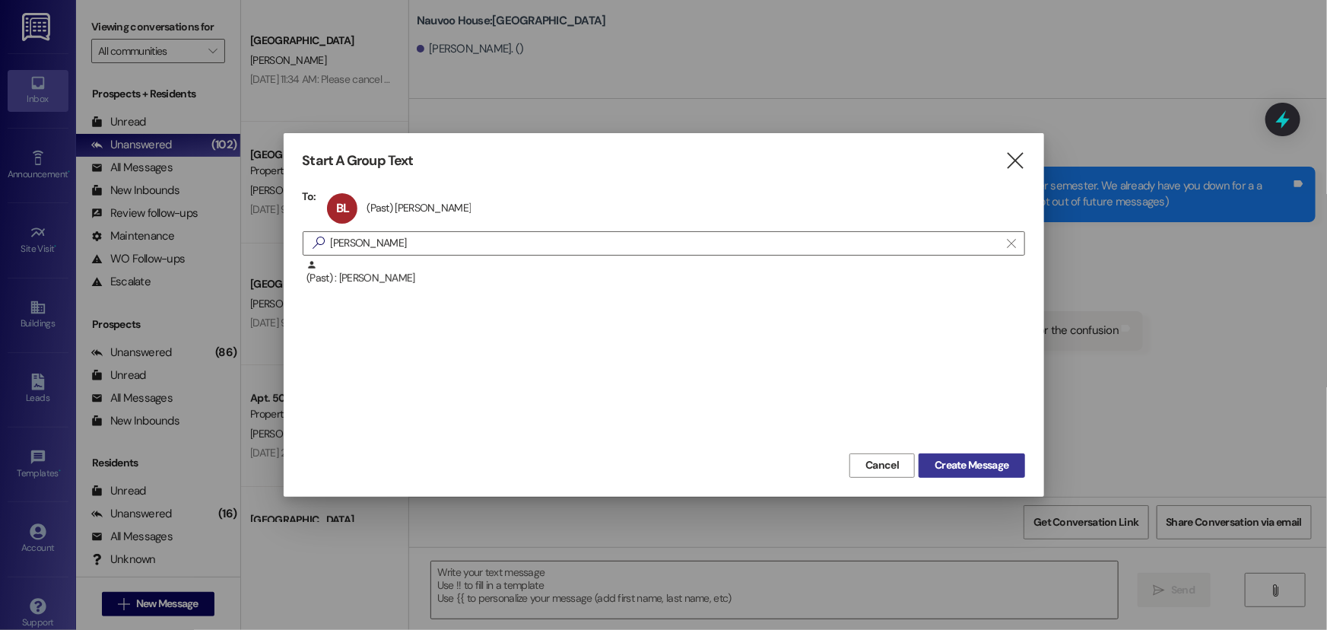
click at [951, 462] on span "Create Message" at bounding box center [971, 465] width 74 height 16
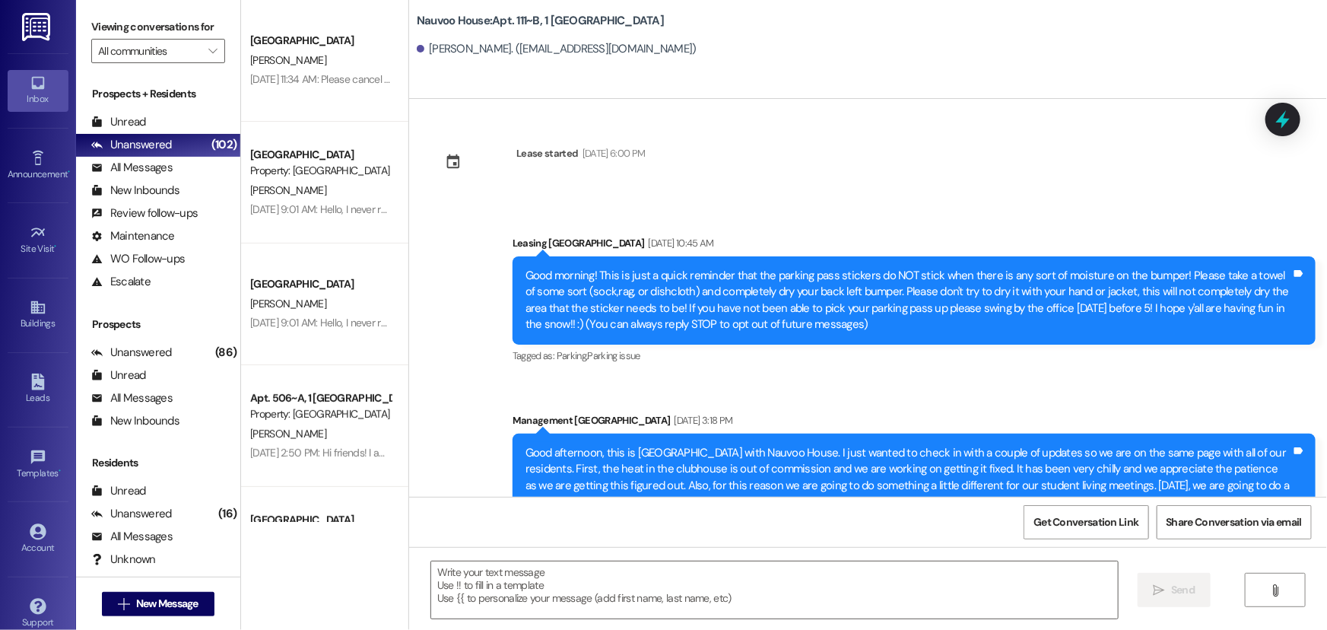
scroll to position [21676, 0]
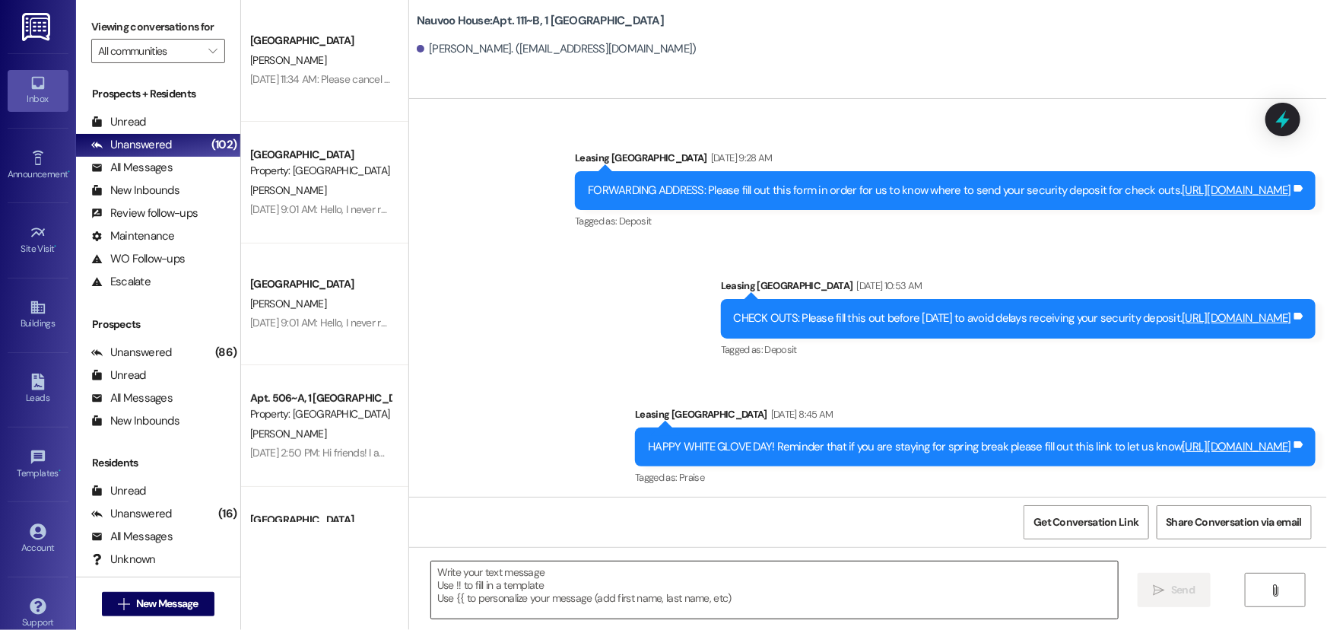
click at [610, 563] on textarea at bounding box center [774, 589] width 687 height 57
click at [729, 588] on textarea at bounding box center [774, 589] width 687 height 57
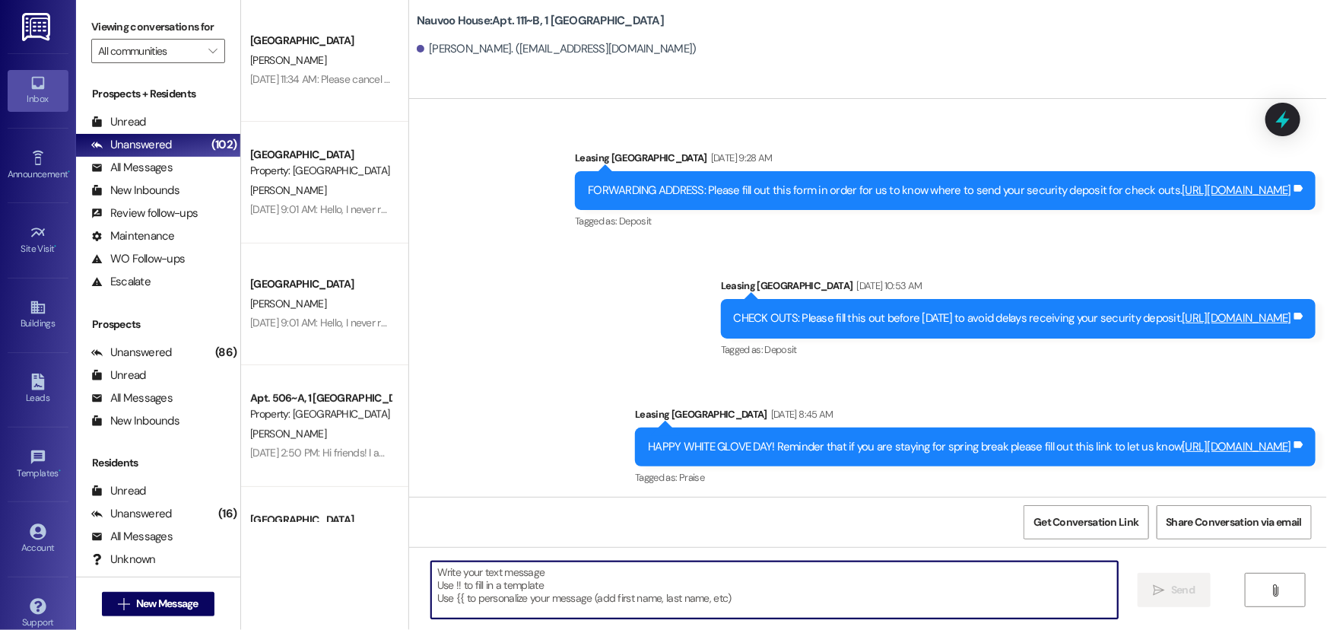
paste textarea "Your renewal for Winter is ready to be signed! Please log in at nauvoohouse.com…"
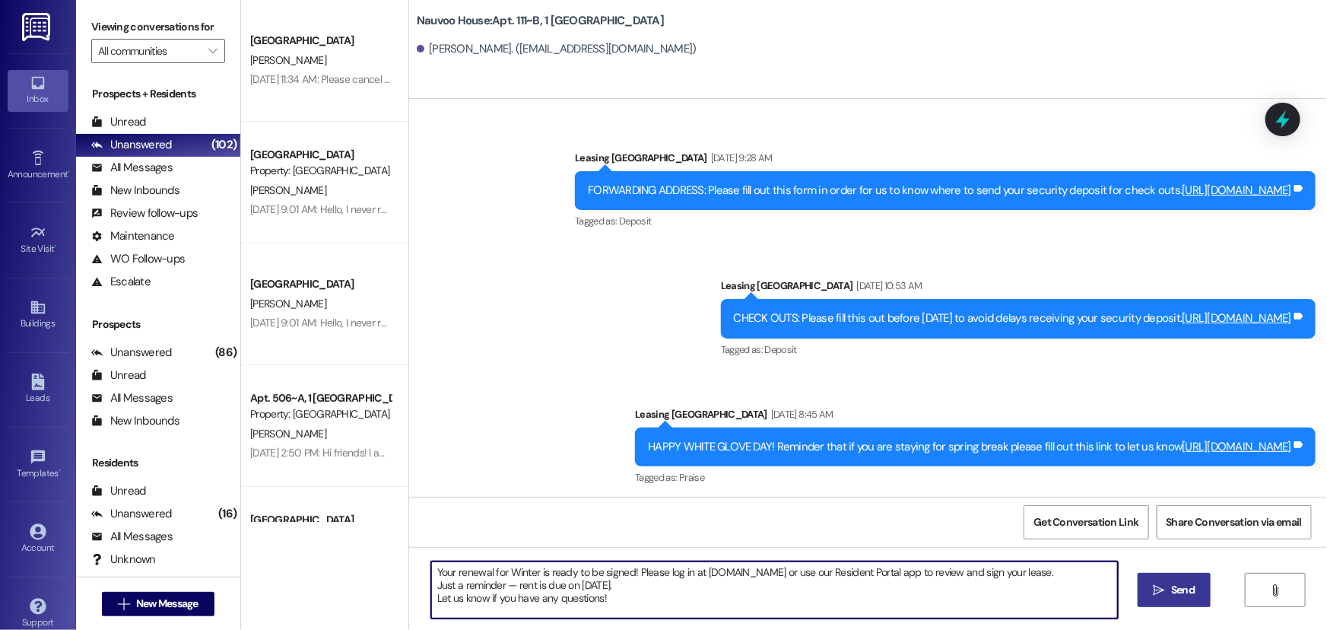
type textarea "Your renewal for Winter is ready to be signed! Please log in at nauvoohouse.com…"
click at [1171, 593] on span "Send" at bounding box center [1183, 590] width 24 height 16
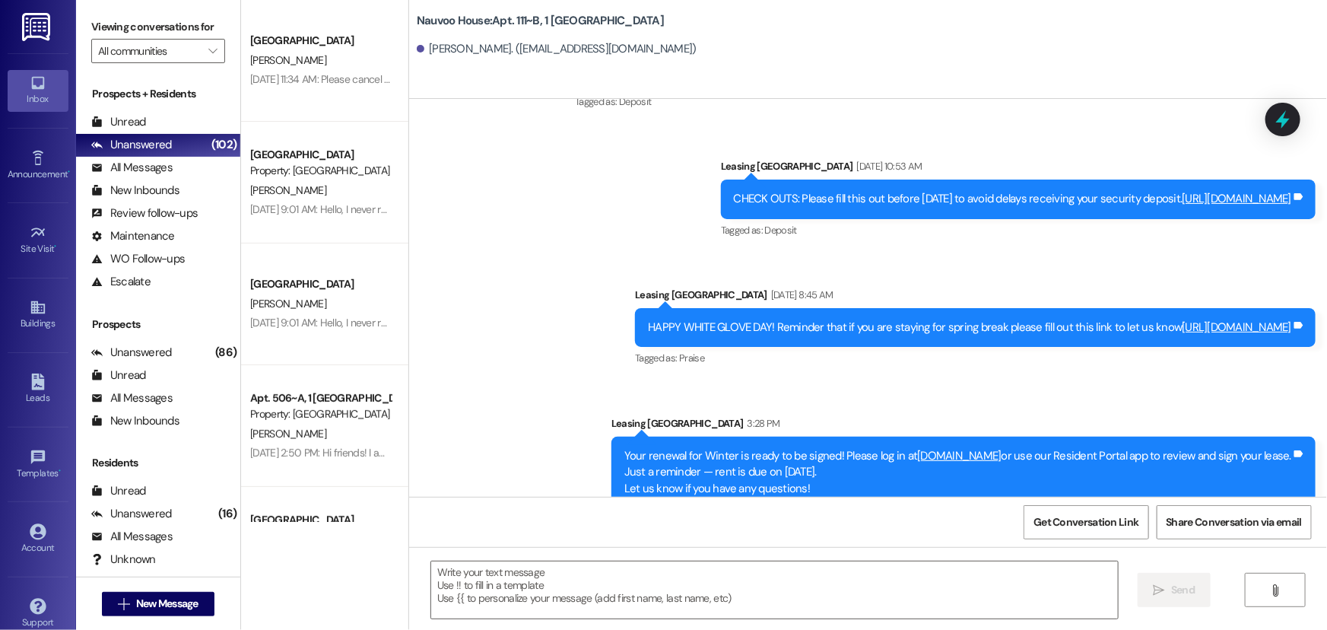
scroll to position [21815, 0]
